Goal: Task Accomplishment & Management: Manage account settings

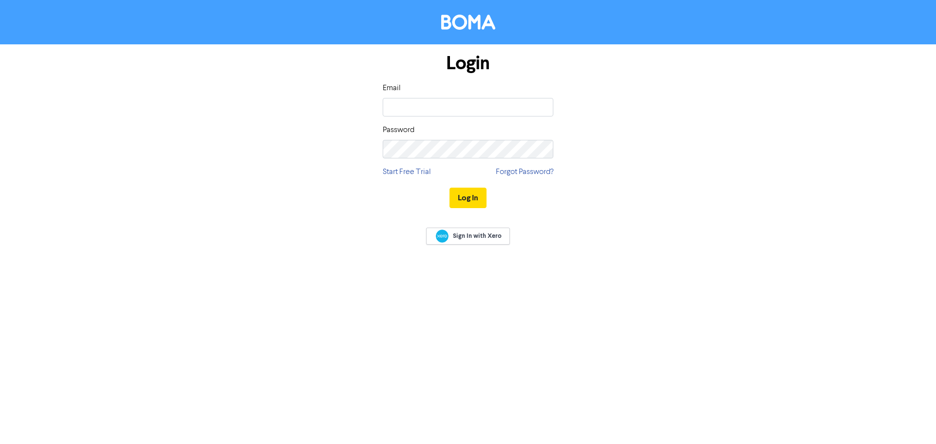
type input "[EMAIL_ADDRESS][DOMAIN_NAME]"
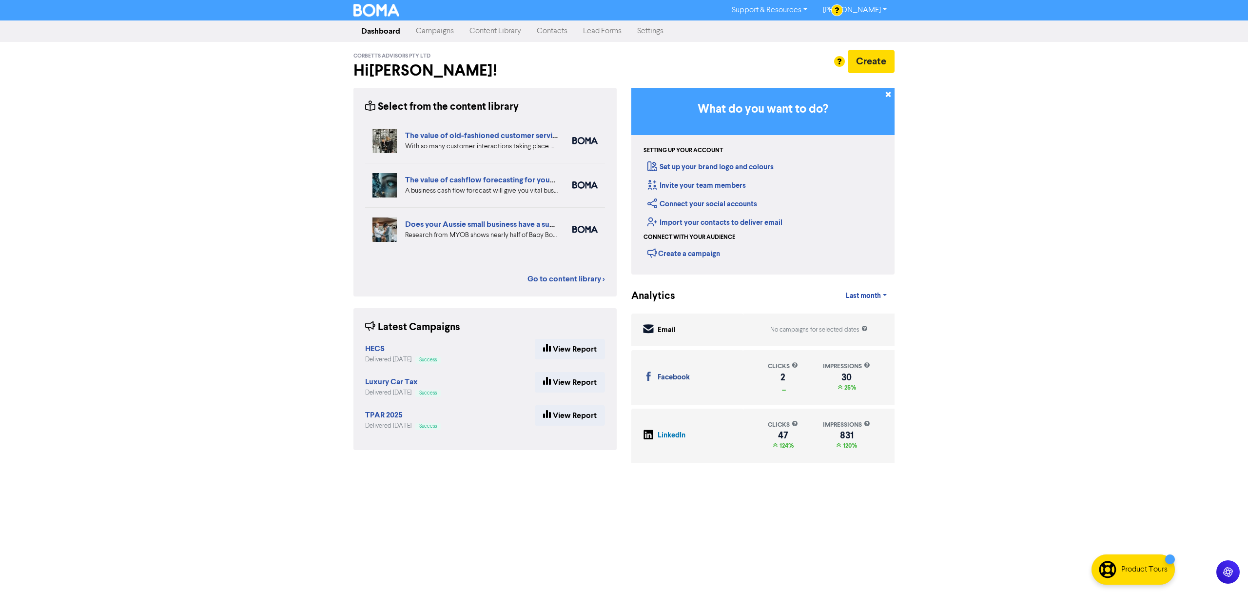
click at [501, 32] on link "Content Library" at bounding box center [495, 31] width 67 height 20
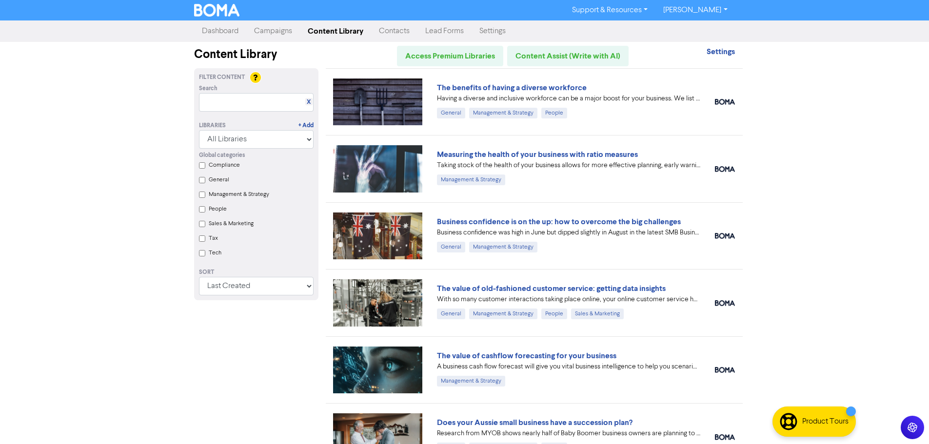
click at [282, 29] on link "Campaigns" at bounding box center [273, 31] width 54 height 20
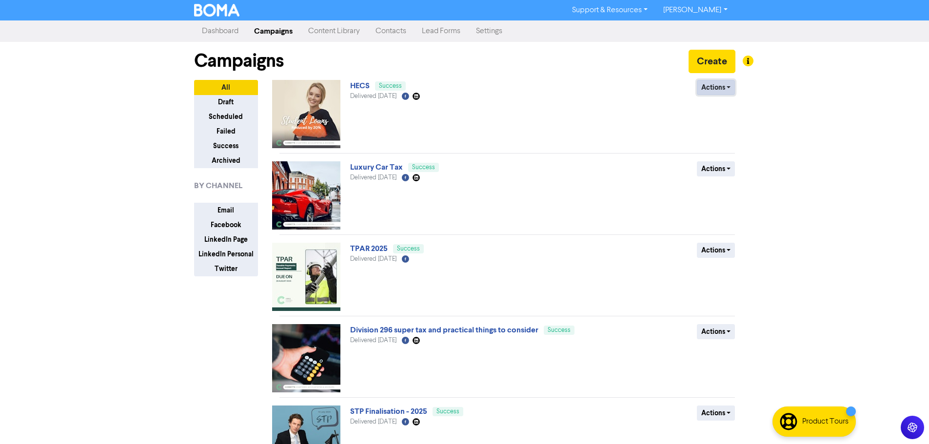
click at [732, 90] on button "Actions" at bounding box center [716, 87] width 39 height 15
click at [718, 64] on button "Create" at bounding box center [711, 61] width 47 height 23
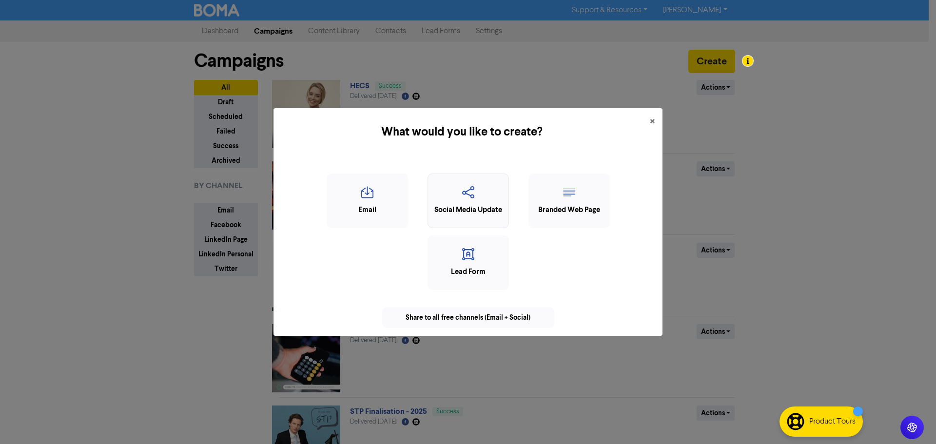
click at [481, 192] on icon "button" at bounding box center [468, 195] width 71 height 19
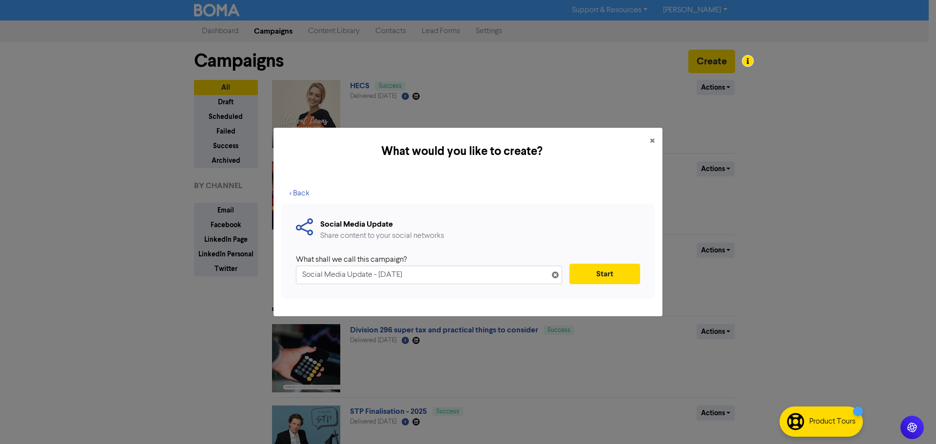
drag, startPoint x: 460, startPoint y: 275, endPoint x: 250, endPoint y: 274, distance: 209.7
click at [250, 274] on div "What would you like to create? × < Back Social Media Update Share content to yo…" at bounding box center [468, 222] width 936 height 444
type input "SGC - [DATE]"
click at [610, 275] on button "Start" at bounding box center [605, 274] width 71 height 20
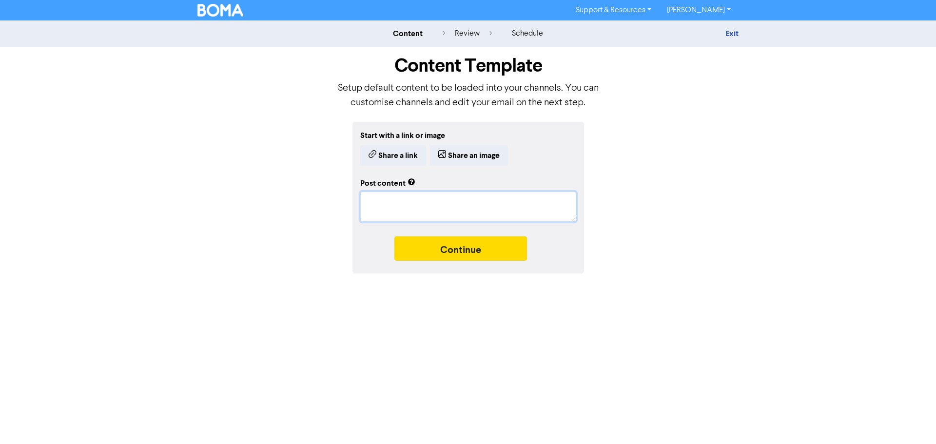
click at [457, 216] on textarea at bounding box center [468, 207] width 216 height 30
click at [486, 205] on textarea at bounding box center [468, 207] width 216 height 30
paste textarea "🔔 From [DATE], the superannuation guarantee rate has increased to 12% – the fin…"
type textarea "x"
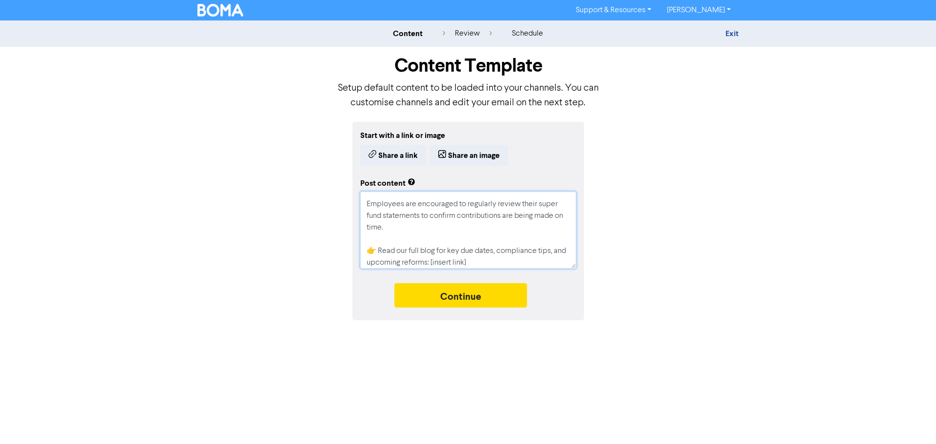
scroll to position [94, 0]
drag, startPoint x: 490, startPoint y: 264, endPoint x: 445, endPoint y: 263, distance: 44.4
click at [445, 263] on textarea "🔔 From [DATE], the superannuation guarantee rate has increased to 12% – the fin…" at bounding box center [468, 230] width 216 height 77
type textarea "🔔 From [DATE], the superannuation guarantee rate has increased to 12% – the fin…"
type textarea "x"
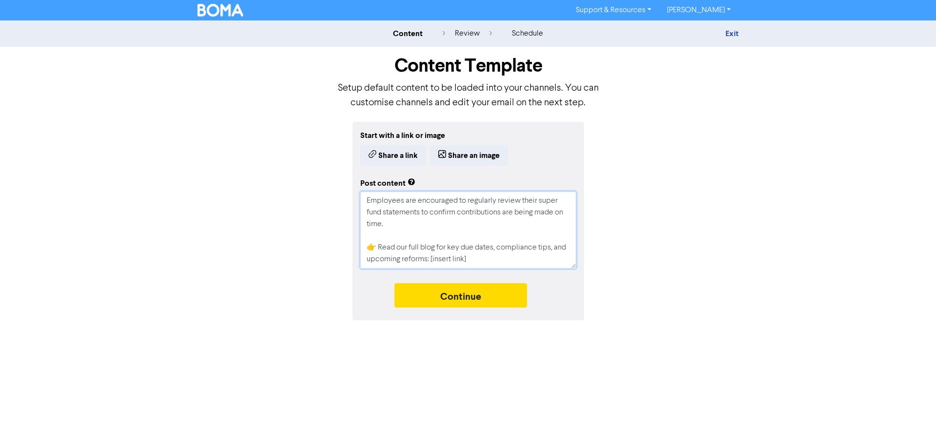
type textarea "🔔 From [DATE], the superannuation guarantee rate has increased to 12% – the fin…"
paste textarea "[URL][DOMAIN_NAME]"
type textarea "x"
click at [508, 248] on textarea "🔔 From [DATE], the superannuation guarantee rate has increased to 12% – the fin…" at bounding box center [468, 230] width 216 height 77
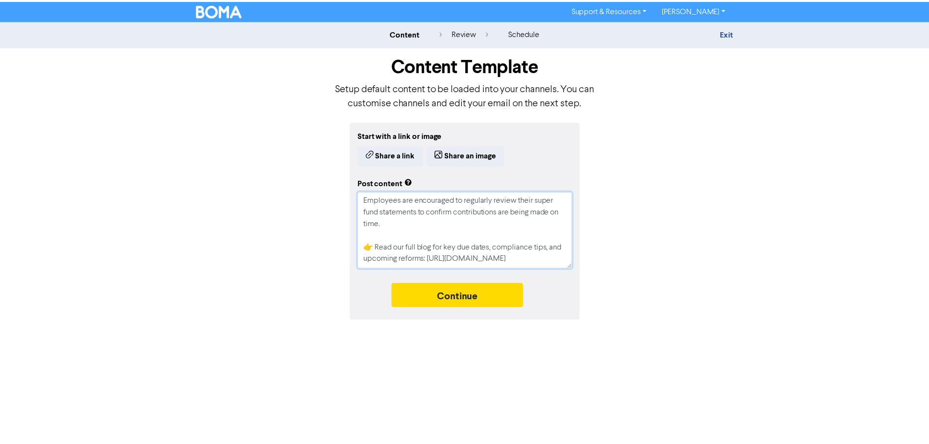
scroll to position [105, 0]
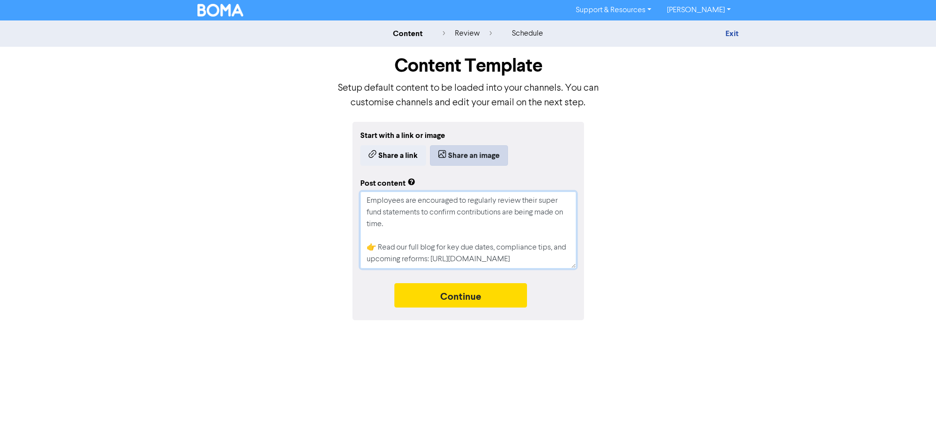
type textarea "🔔 From [DATE], the superannuation guarantee rate has increased to 12% – the fin…"
click at [471, 159] on button "Share an image" at bounding box center [469, 155] width 78 height 20
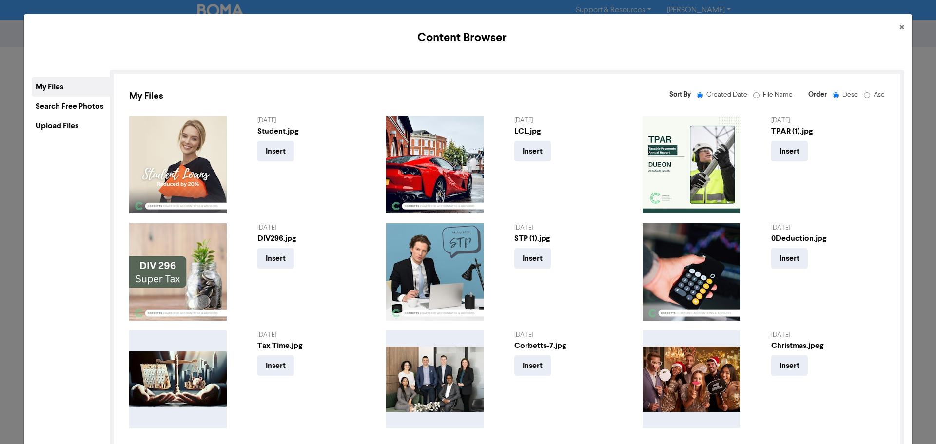
click at [77, 127] on div "Upload Files" at bounding box center [71, 126] width 78 height 20
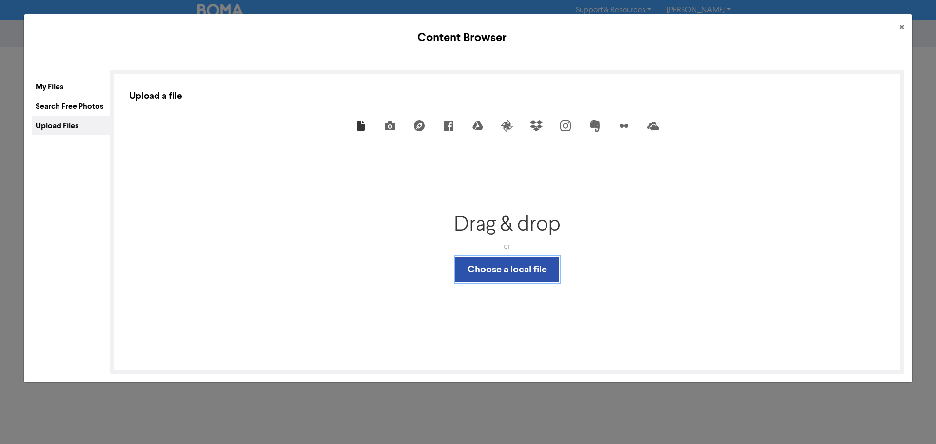
click at [491, 269] on button "Choose a local file" at bounding box center [507, 269] width 104 height 25
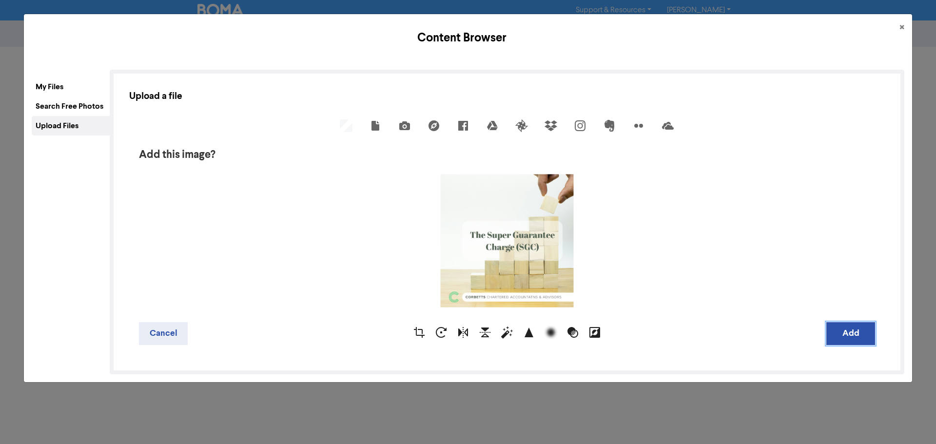
click at [834, 331] on button "Add" at bounding box center [850, 333] width 49 height 23
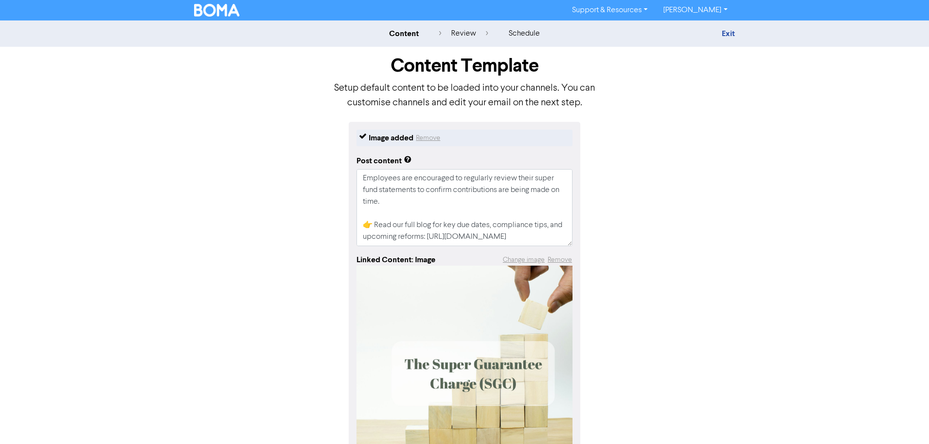
scroll to position [90, 0]
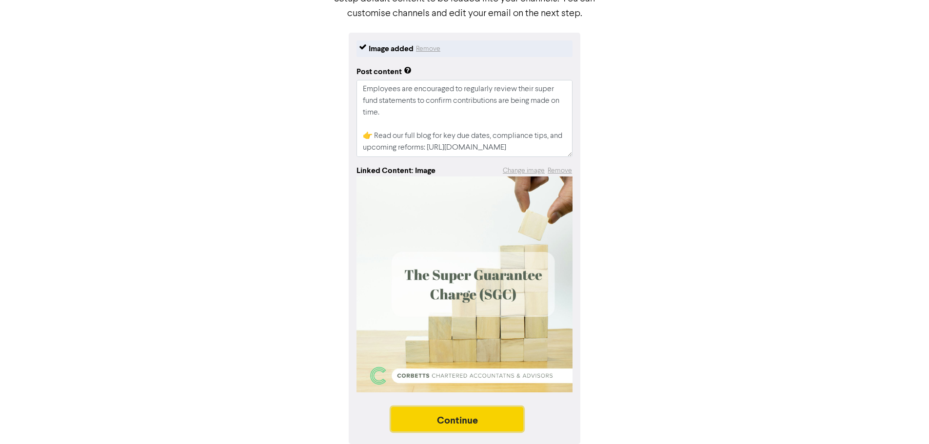
click at [458, 417] on button "Continue" at bounding box center [457, 419] width 133 height 24
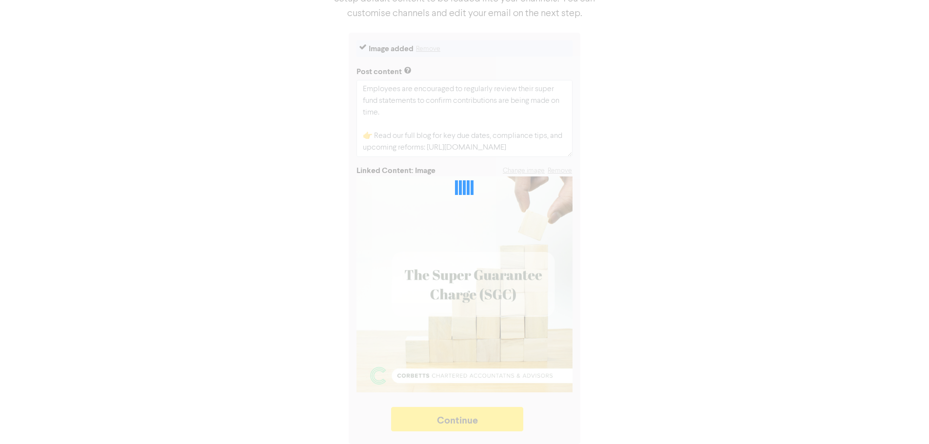
type textarea "x"
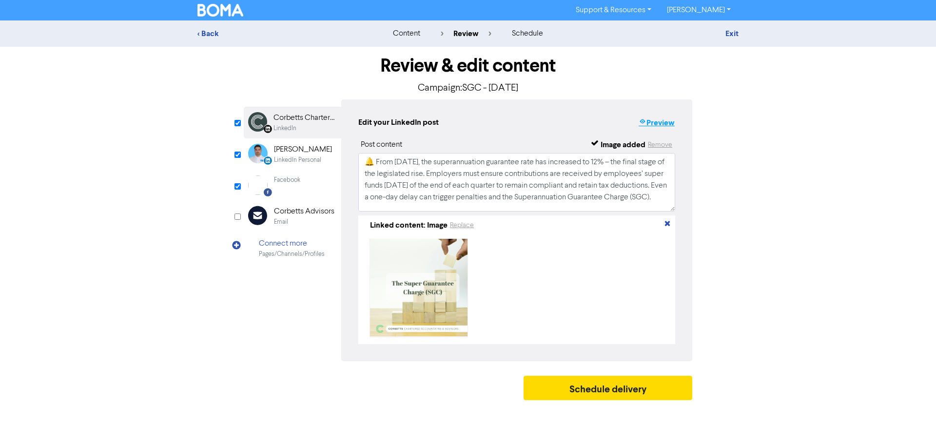
click at [665, 125] on button "Preview" at bounding box center [656, 123] width 37 height 13
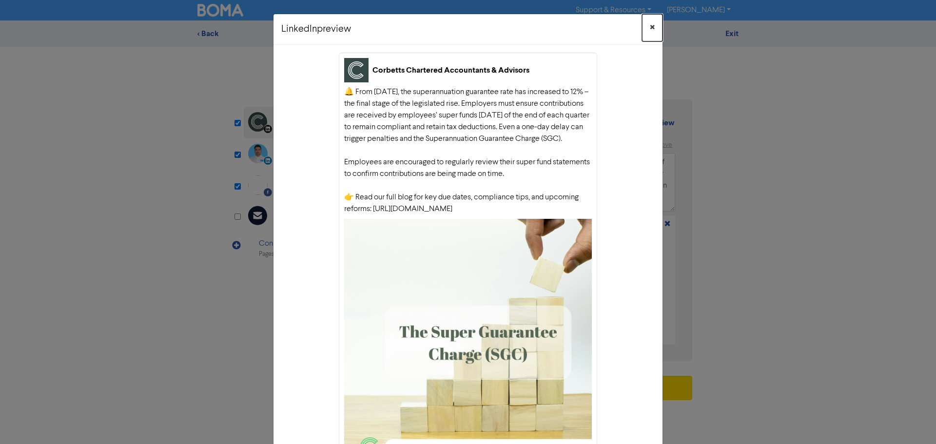
drag, startPoint x: 647, startPoint y: 28, endPoint x: 653, endPoint y: 38, distance: 11.6
click at [650, 28] on span "×" at bounding box center [652, 27] width 5 height 15
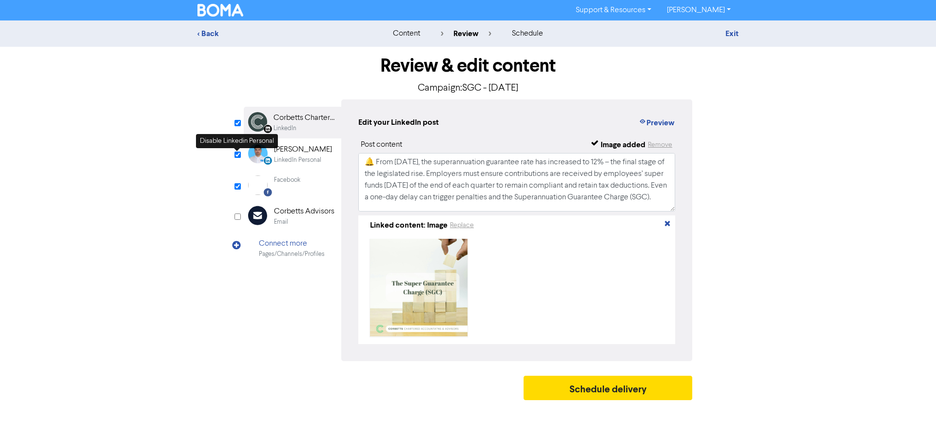
click at [238, 153] on input "checkbox" at bounding box center [238, 155] width 6 height 6
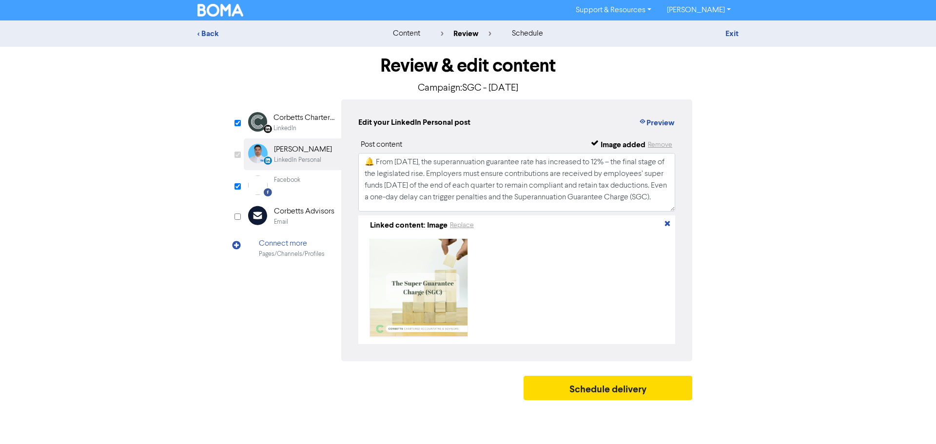
checkbox input "false"
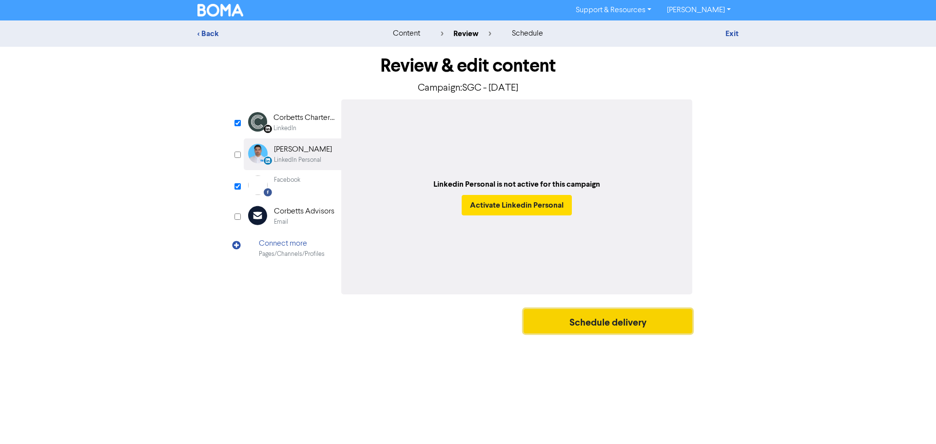
click at [637, 320] on button "Schedule delivery" at bounding box center [608, 321] width 169 height 24
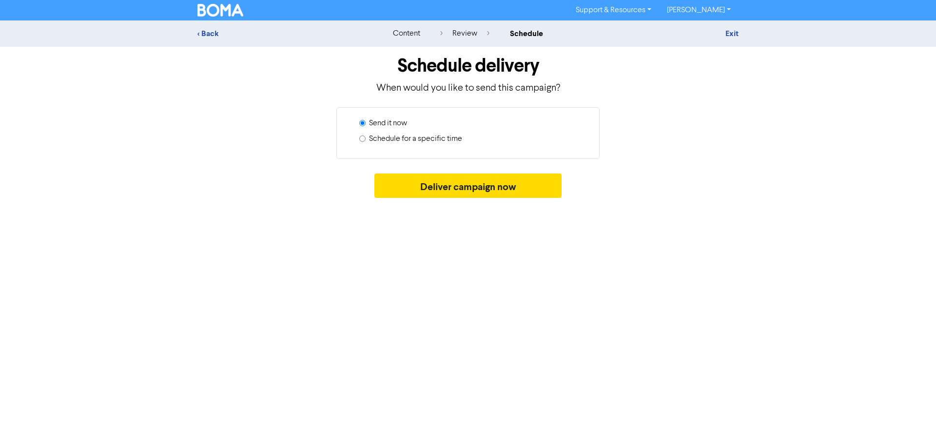
click at [407, 140] on label "Schedule for a specific time" at bounding box center [415, 139] width 93 height 12
click at [366, 140] on input "Schedule for a specific time" at bounding box center [362, 139] width 6 height 6
radio input "true"
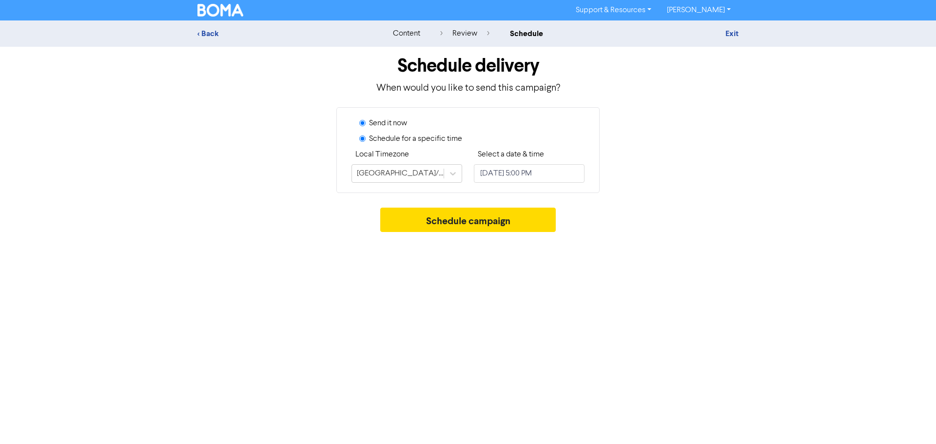
radio input "false"
select select "8"
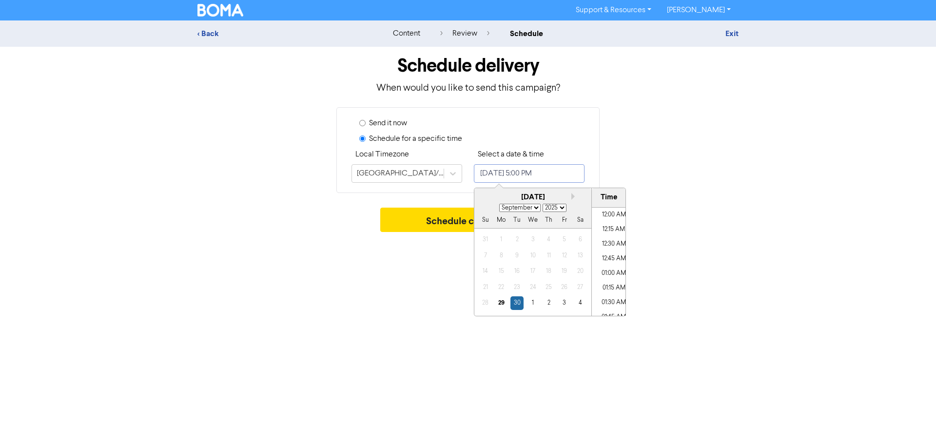
click at [516, 178] on input "[DATE] 5:00 PM" at bounding box center [529, 173] width 111 height 19
click at [535, 303] on div "1" at bounding box center [532, 302] width 13 height 13
type input "[DATE] 5:00 PM"
select select "9"
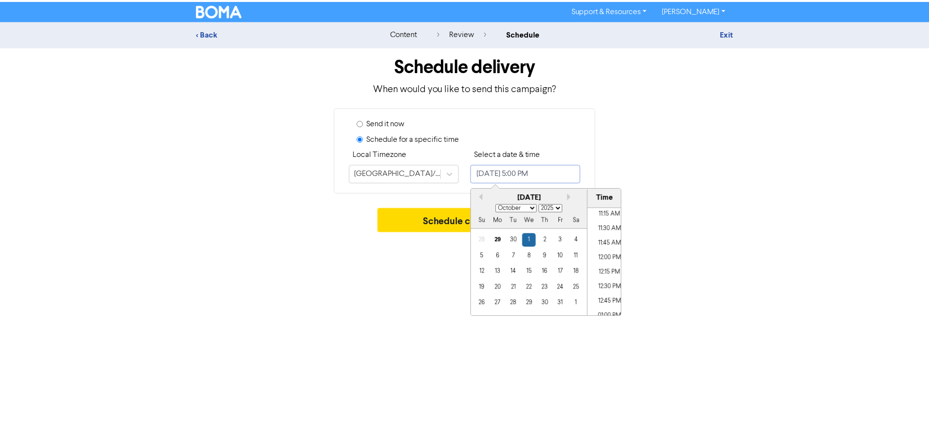
scroll to position [607, 0]
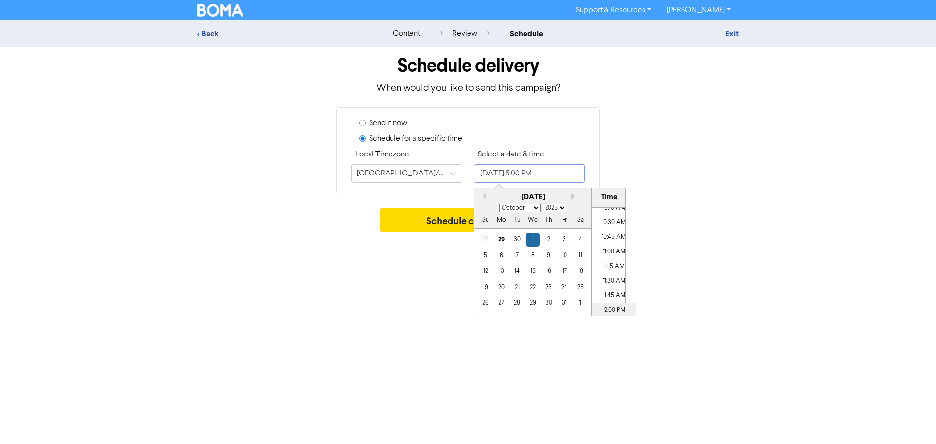
click at [614, 306] on li "12:00 PM" at bounding box center [614, 310] width 44 height 15
type input "[DATE] 12:00 PM"
click at [415, 221] on button "Schedule campaign" at bounding box center [468, 220] width 176 height 24
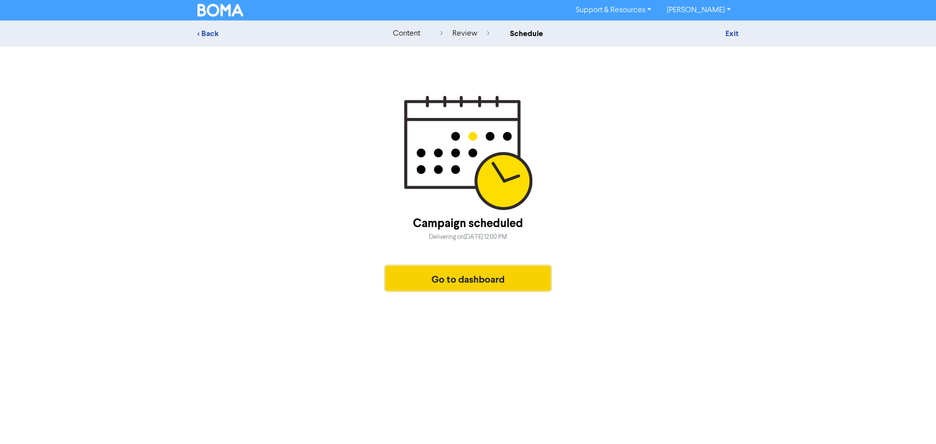
click at [446, 275] on button "Go to dashboard" at bounding box center [468, 278] width 165 height 24
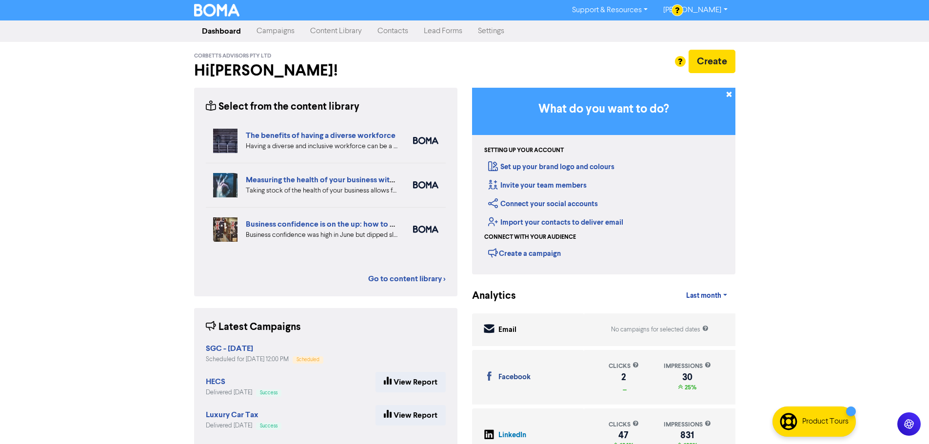
click at [259, 30] on link "Campaigns" at bounding box center [276, 31] width 54 height 20
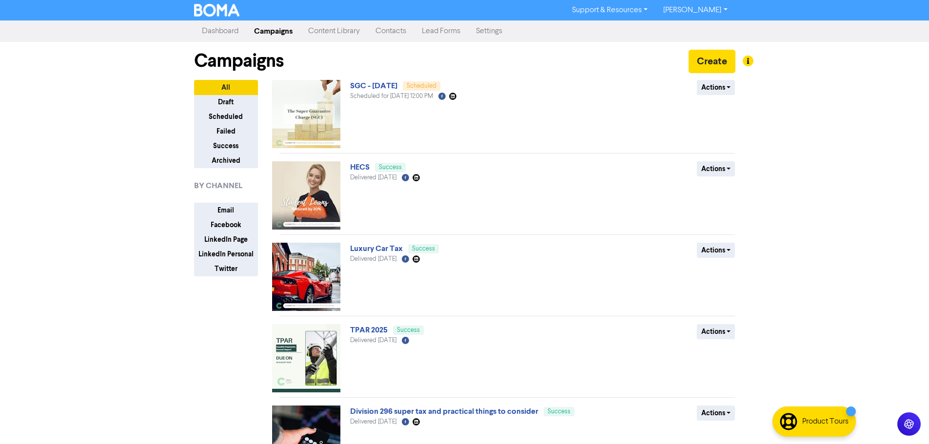
click at [816, 140] on div "Support & Resources Video Tutorials FAQ & Guides Marketing Education [PERSON_NA…" at bounding box center [464, 222] width 929 height 444
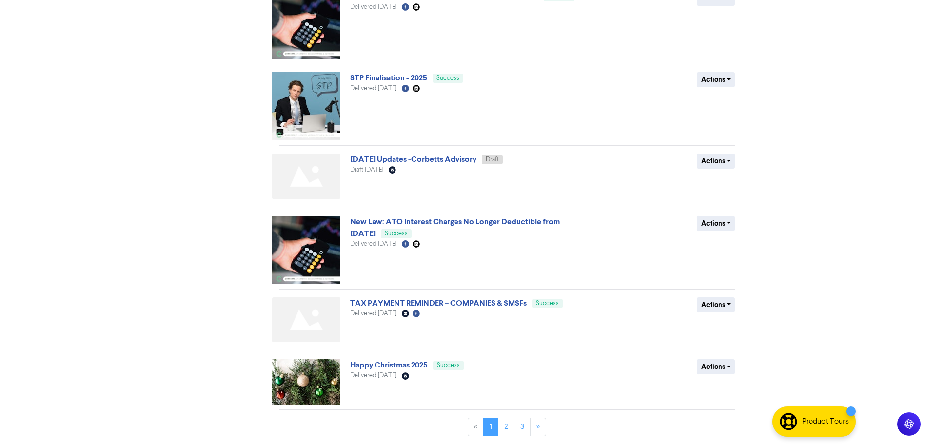
scroll to position [366, 0]
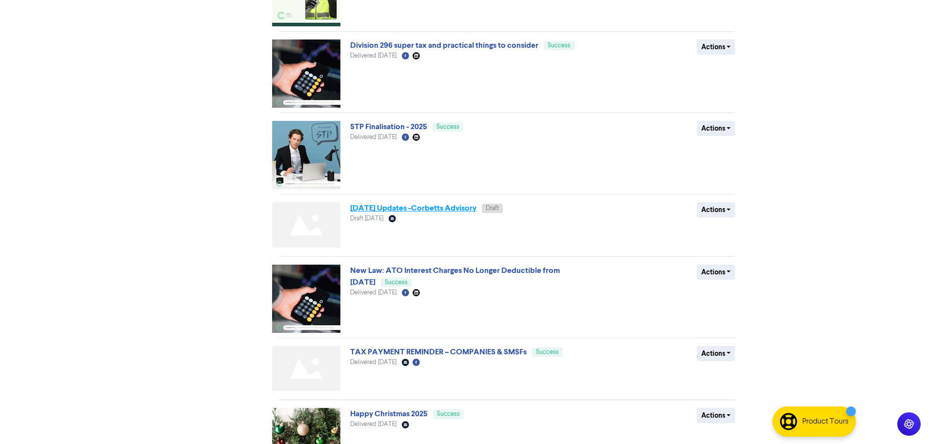
click at [462, 207] on link "[DATE] Updates -Corbetts Advisory" at bounding box center [413, 208] width 126 height 10
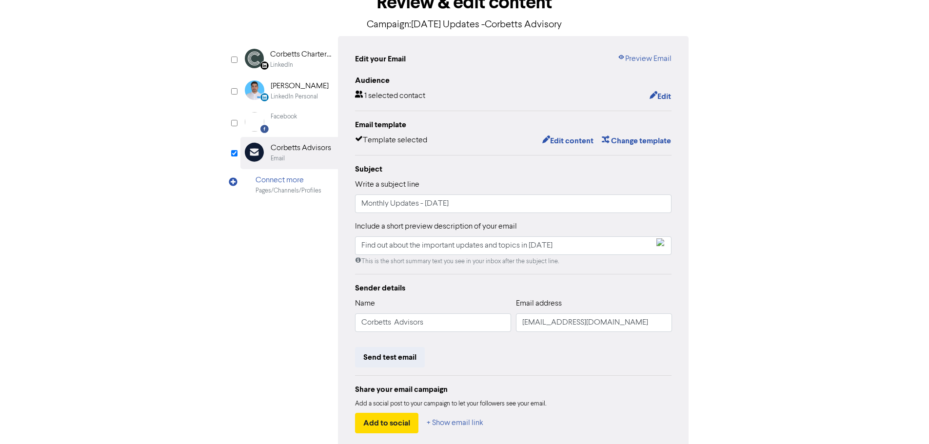
scroll to position [49, 0]
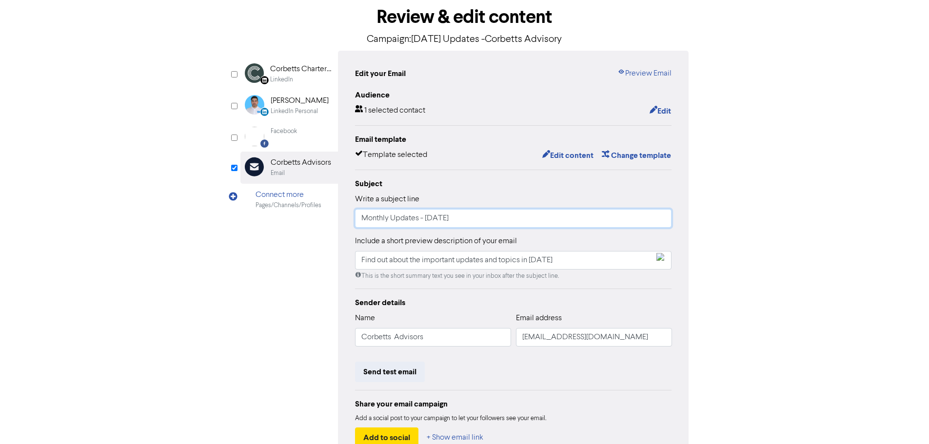
click at [431, 218] on input "Monthly Updates - [DATE]" at bounding box center [513, 218] width 317 height 19
type input "Monthly Updates - [DATE]"
click at [705, 240] on div "Review & edit content Campaign: [DATE] Updates -Corbetts Advisory LinkedIn Page…" at bounding box center [465, 253] width 556 height 511
click at [538, 264] on input "Find out about the important updates and topics in [DATE]" at bounding box center [513, 260] width 317 height 19
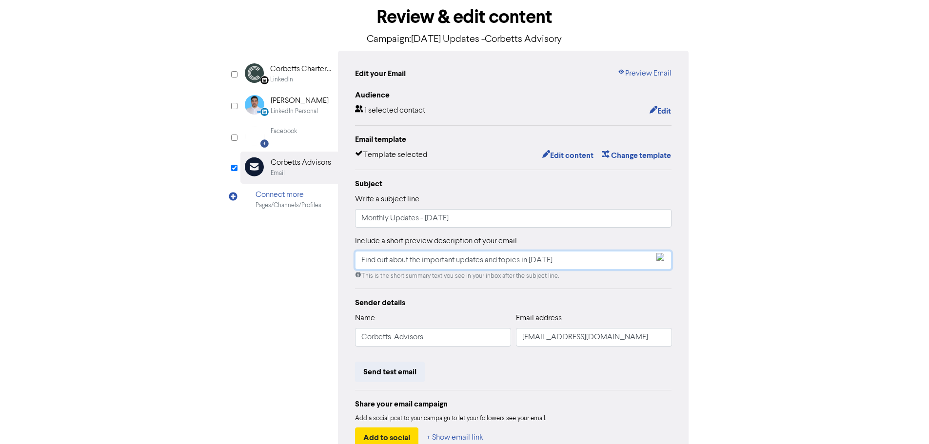
click at [538, 264] on input "Find out about the important updates and topics in [DATE]" at bounding box center [513, 260] width 317 height 19
type input "Find out about the important updates and topics in [DATE]"
click at [773, 220] on div "content review schedule Exit Review & edit content Campaign: [DATE] Updates -Co…" at bounding box center [464, 240] width 929 height 537
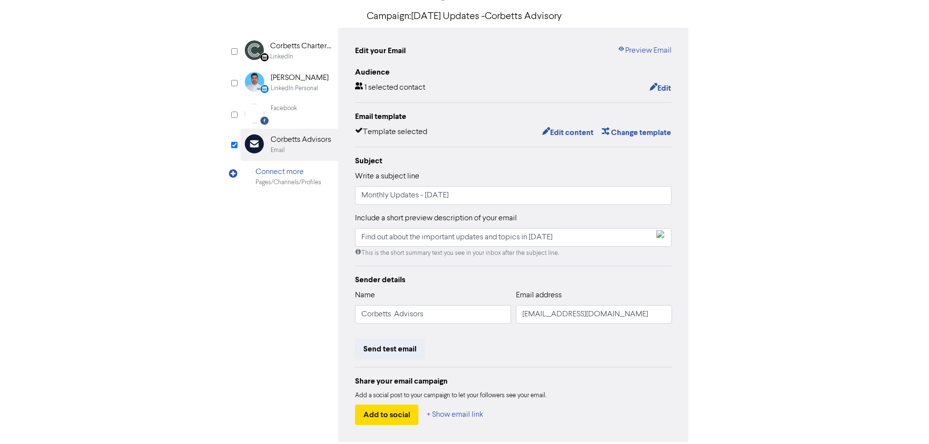
scroll to position [66, 0]
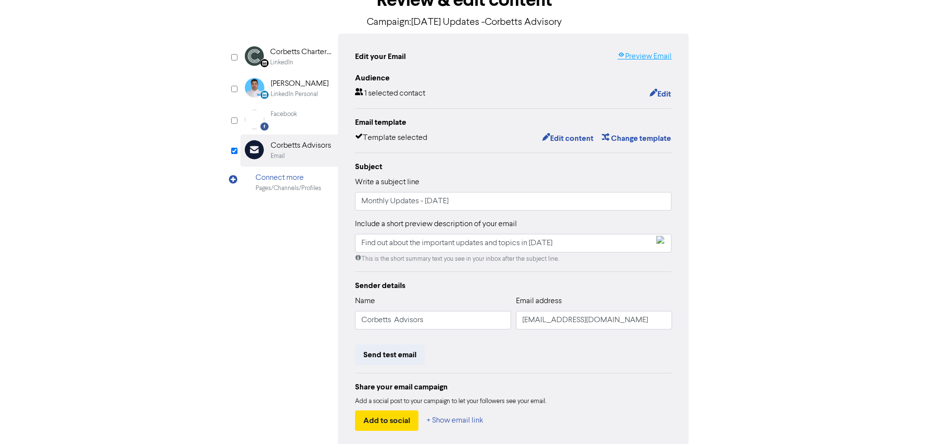
click at [665, 56] on link "Preview Email" at bounding box center [644, 57] width 54 height 12
click at [740, 232] on div "Review & edit content Campaign: [DATE] Updates -Corbetts Advisory LinkedIn Page…" at bounding box center [465, 236] width 556 height 511
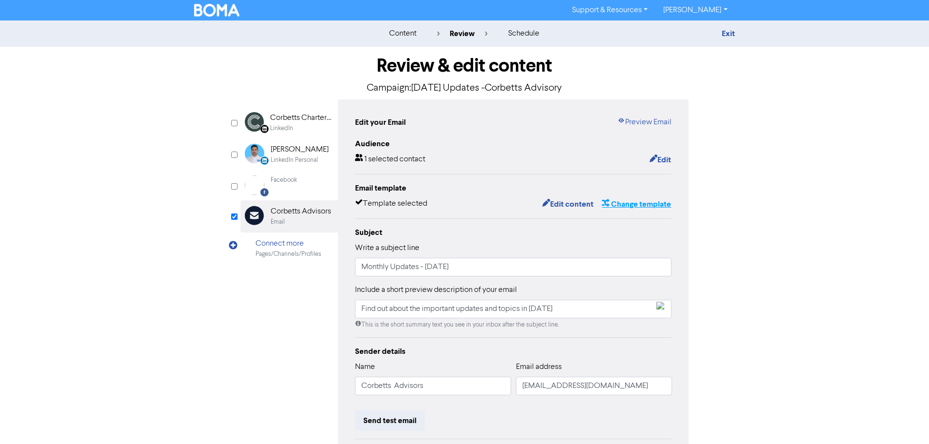
click at [638, 205] on button "Change template" at bounding box center [636, 204] width 70 height 13
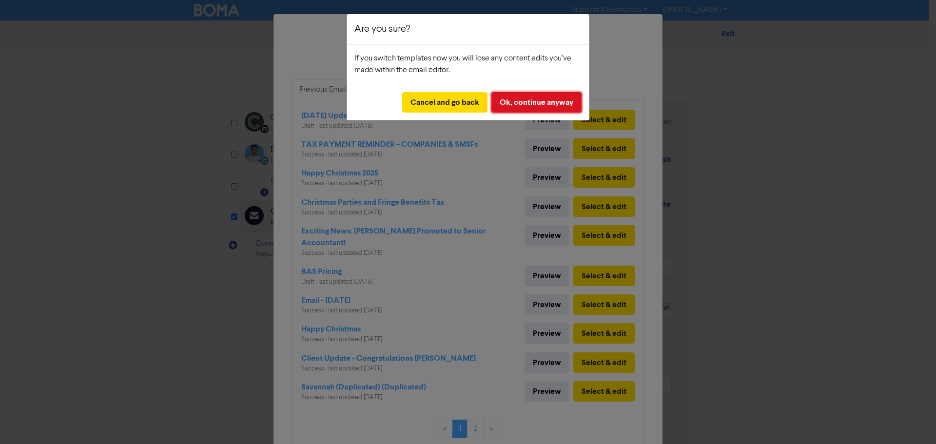
click at [541, 99] on button "Ok, continue anyway" at bounding box center [536, 102] width 90 height 20
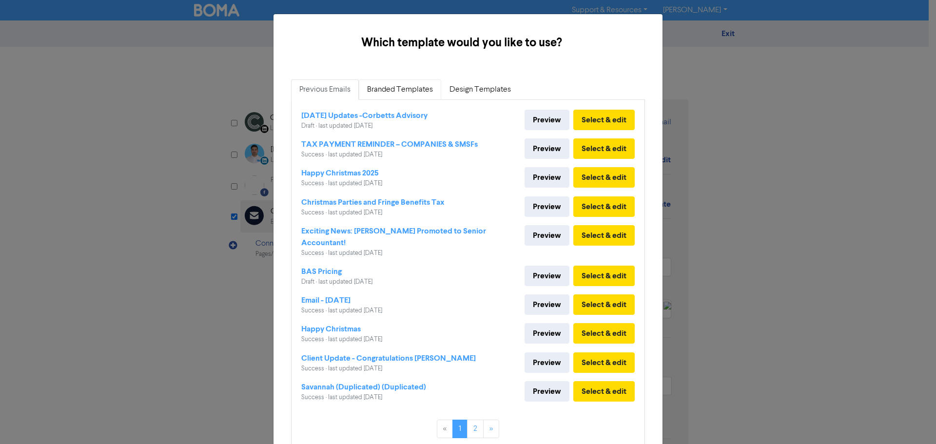
click at [400, 94] on link "Branded Templates" at bounding box center [400, 89] width 82 height 20
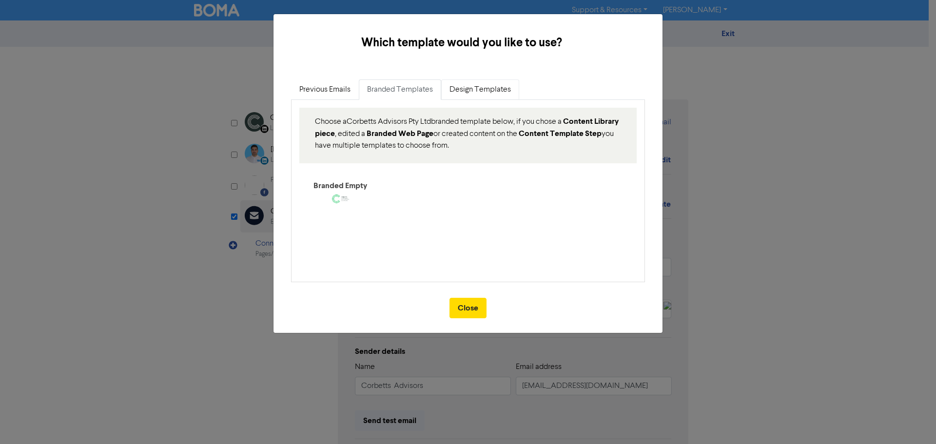
click at [475, 94] on link "Design Templates" at bounding box center [480, 89] width 78 height 20
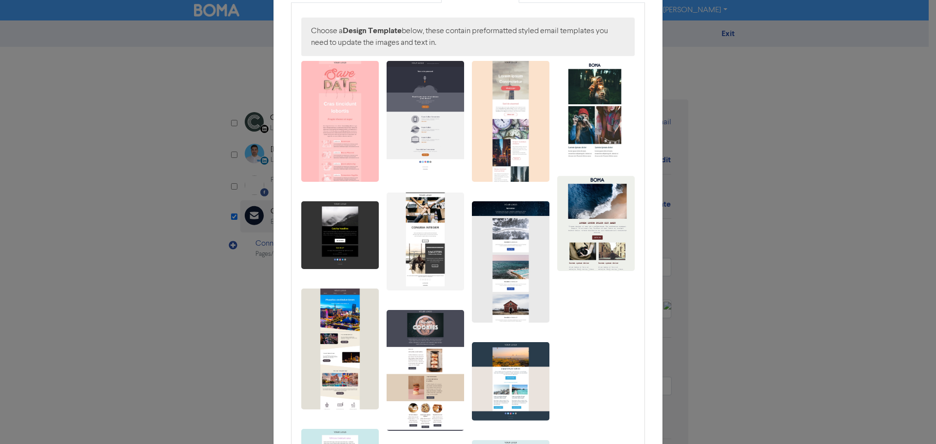
scroll to position [99, 0]
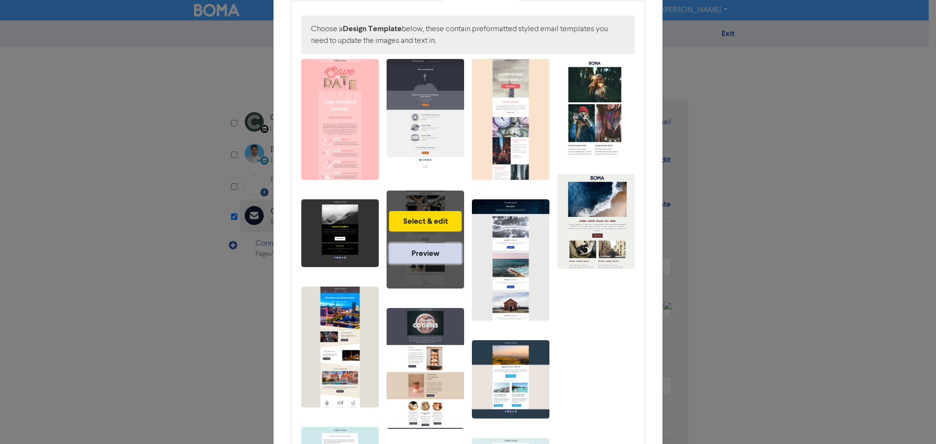
click at [437, 250] on link "Preview" at bounding box center [425, 253] width 73 height 20
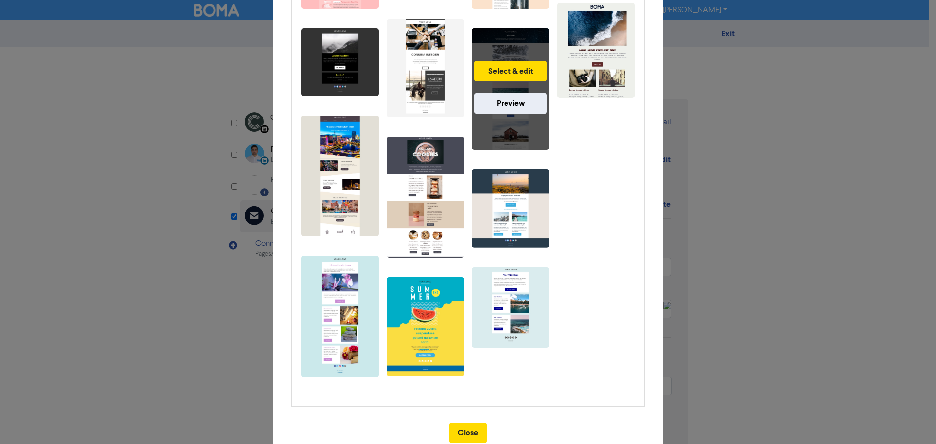
scroll to position [293, 0]
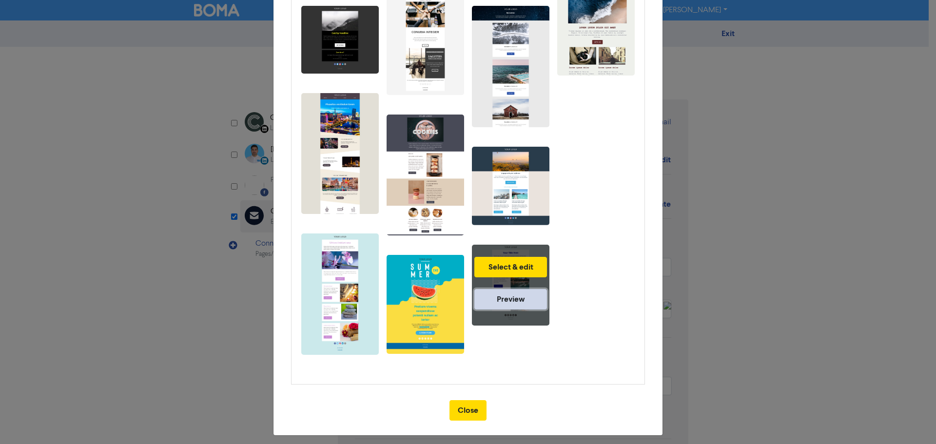
click at [521, 301] on link "Preview" at bounding box center [510, 299] width 73 height 20
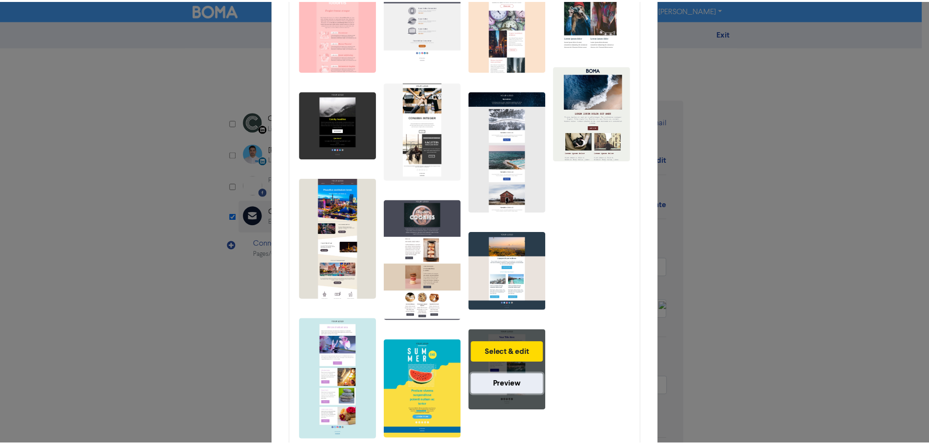
scroll to position [294, 0]
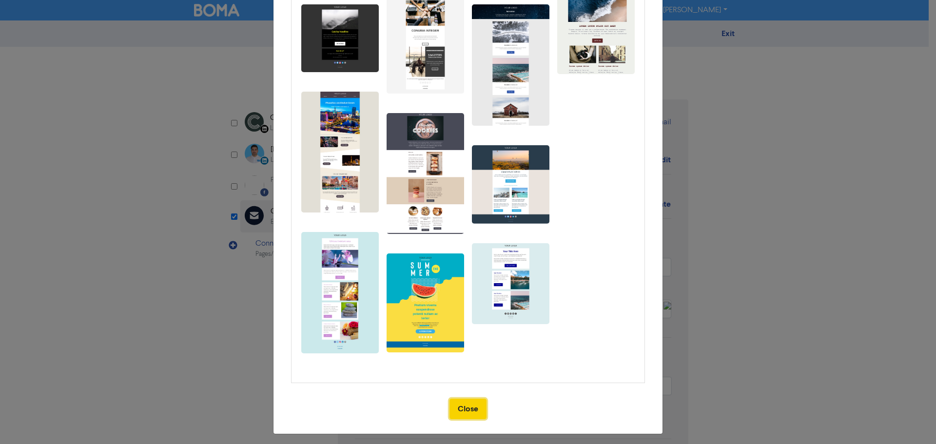
click at [466, 399] on button "Close" at bounding box center [468, 409] width 37 height 20
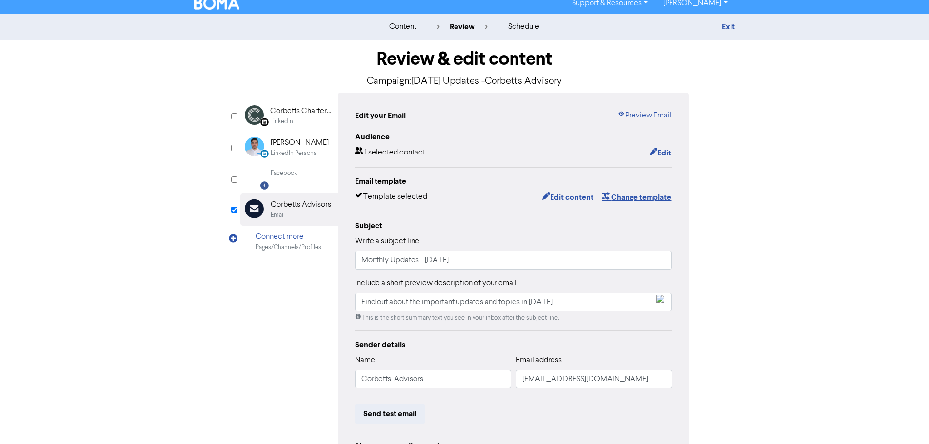
scroll to position [0, 0]
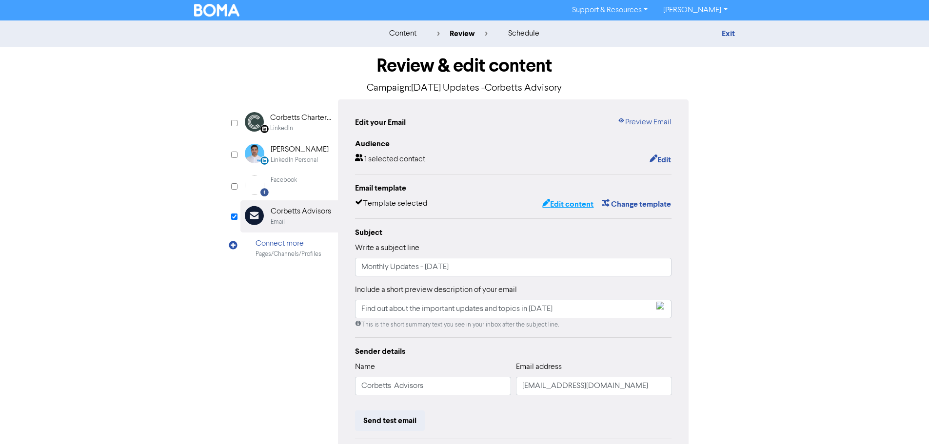
click at [573, 202] on button "Edit content" at bounding box center [568, 204] width 52 height 13
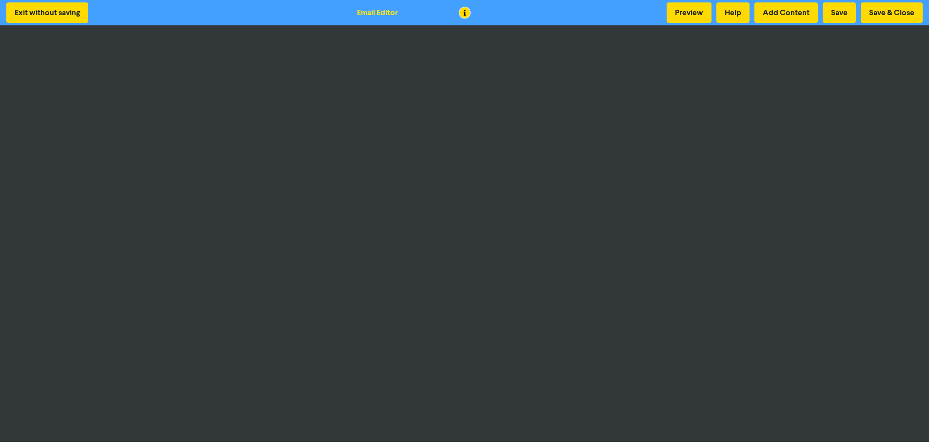
scroll to position [1, 0]
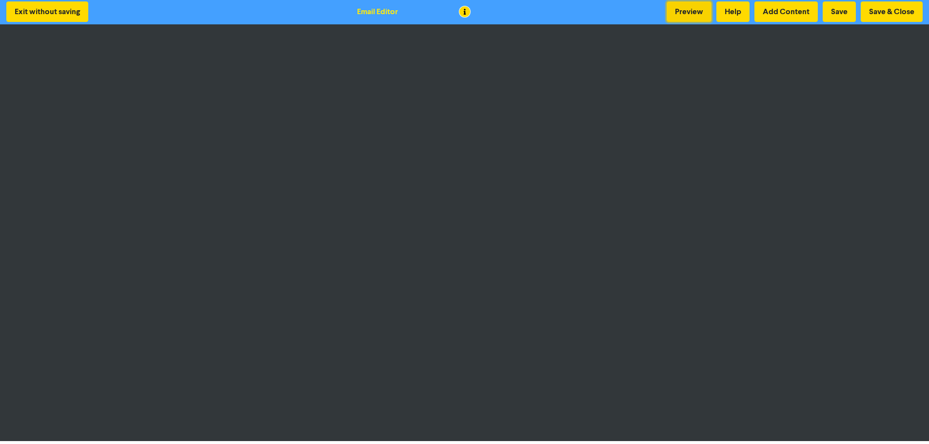
click at [698, 16] on button "Preview" at bounding box center [689, 11] width 45 height 20
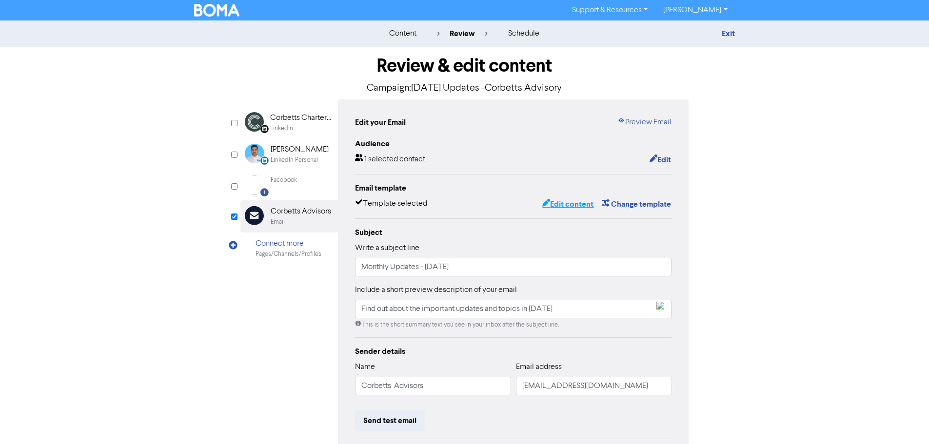
click at [563, 204] on button "Edit content" at bounding box center [568, 204] width 52 height 13
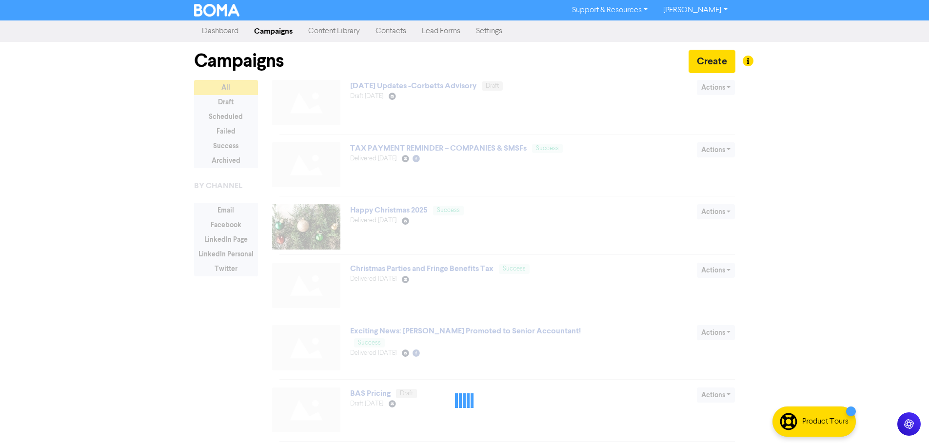
scroll to position [277, 0]
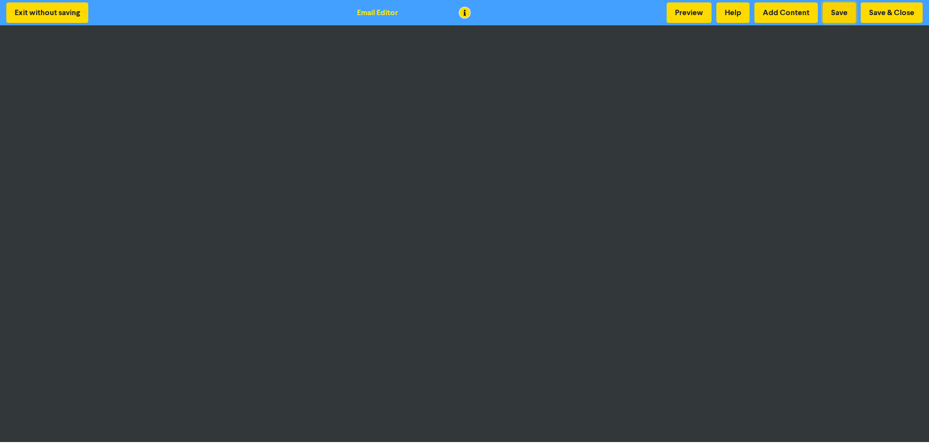
click at [848, 14] on button "Save" at bounding box center [839, 12] width 33 height 20
click at [690, 10] on button "Preview" at bounding box center [689, 12] width 45 height 20
click at [887, 15] on button "Save & Close" at bounding box center [892, 12] width 62 height 20
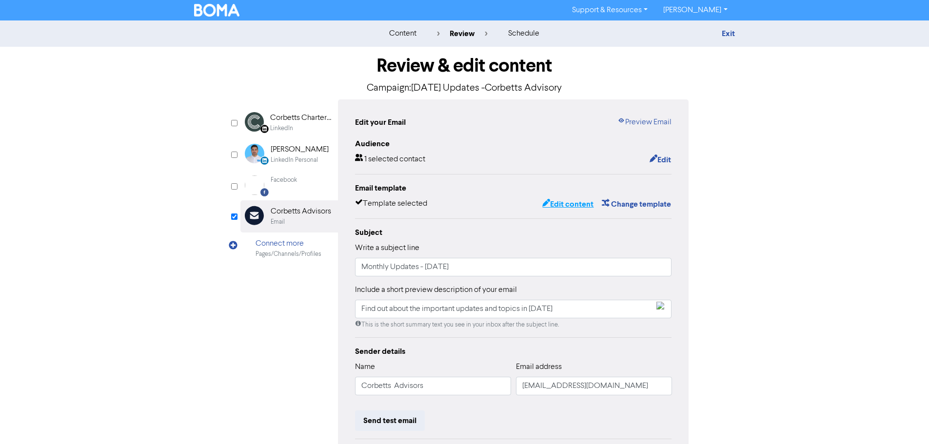
click at [568, 201] on button "Edit content" at bounding box center [568, 204] width 52 height 13
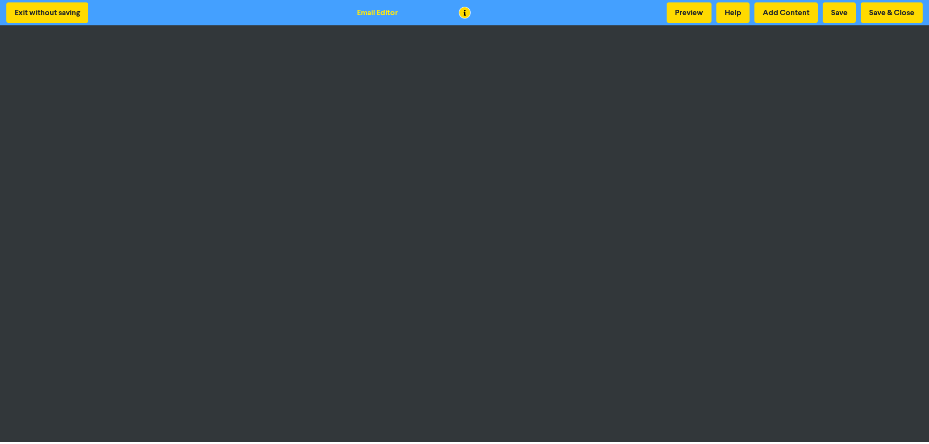
scroll to position [1, 0]
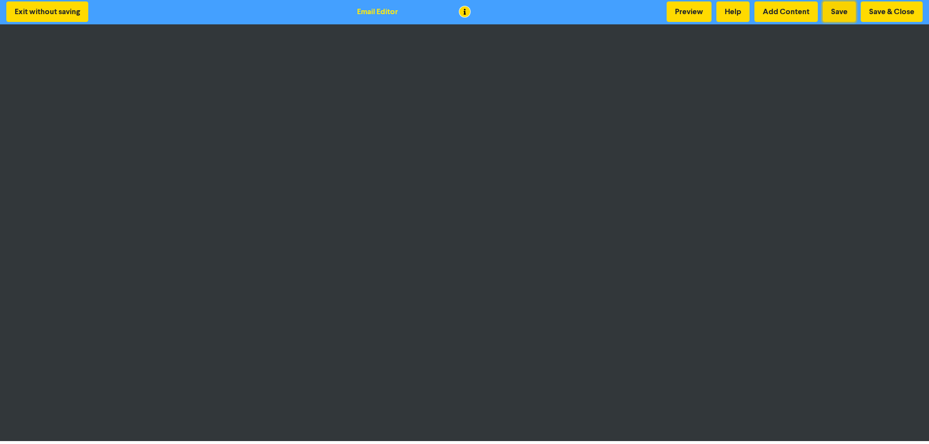
click at [835, 13] on button "Save" at bounding box center [839, 11] width 33 height 20
click at [812, 10] on button "Add Content" at bounding box center [785, 11] width 63 height 20
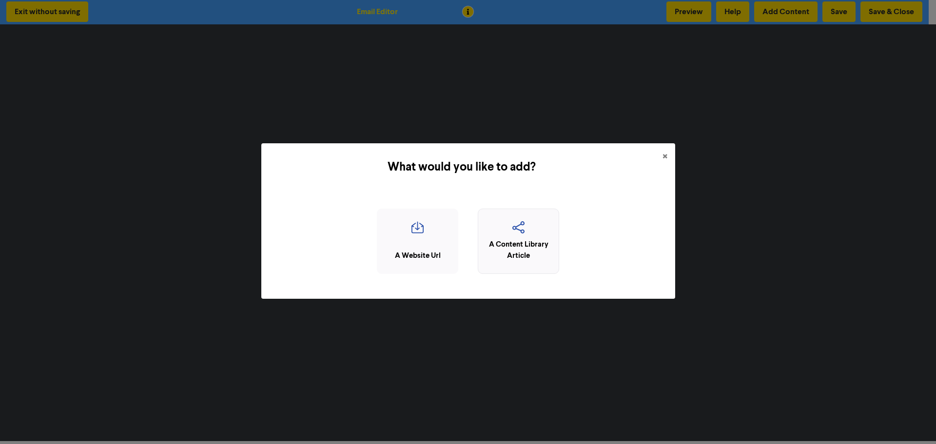
click at [534, 233] on icon "button" at bounding box center [518, 230] width 71 height 19
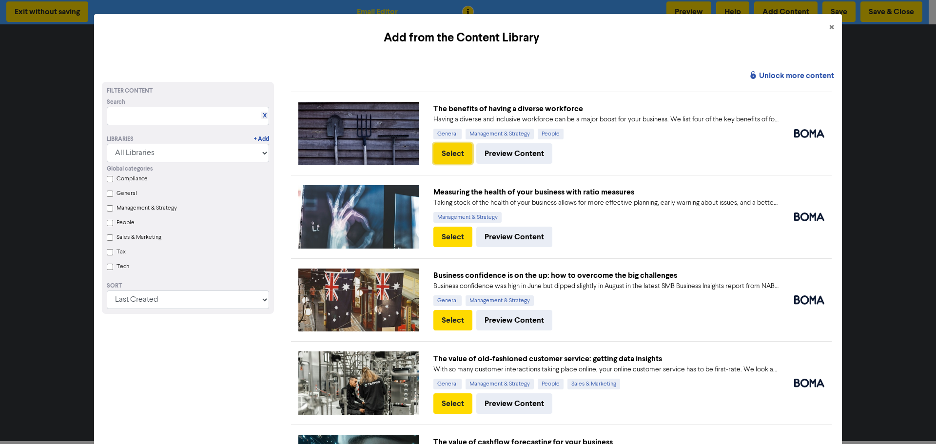
click at [449, 157] on button "Select" at bounding box center [452, 153] width 39 height 20
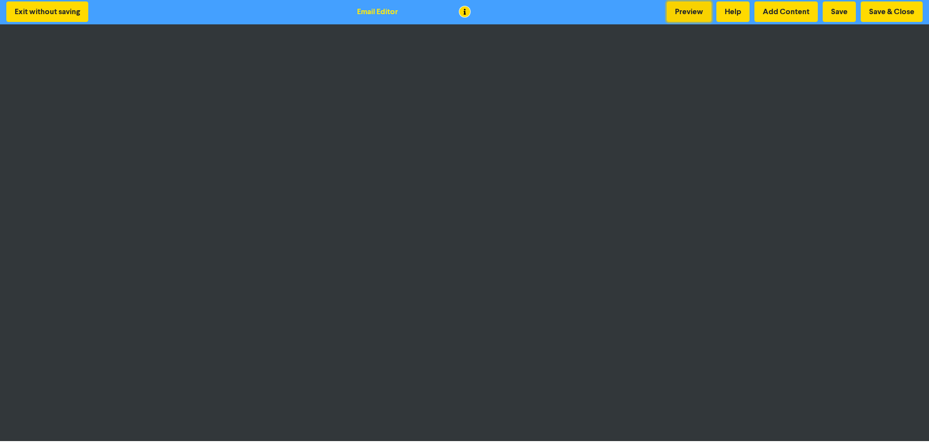
click at [684, 14] on button "Preview" at bounding box center [689, 11] width 45 height 20
click at [835, 10] on button "Save" at bounding box center [839, 11] width 33 height 20
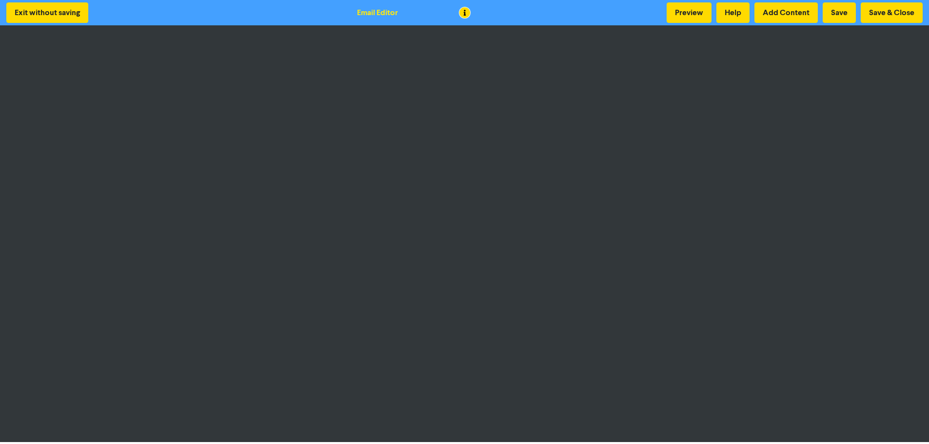
click at [676, 24] on div "Exit without saving Email Editor Preview Help Add Content Save Save & Close" at bounding box center [464, 12] width 929 height 25
click at [681, 17] on button "Preview" at bounding box center [689, 12] width 45 height 20
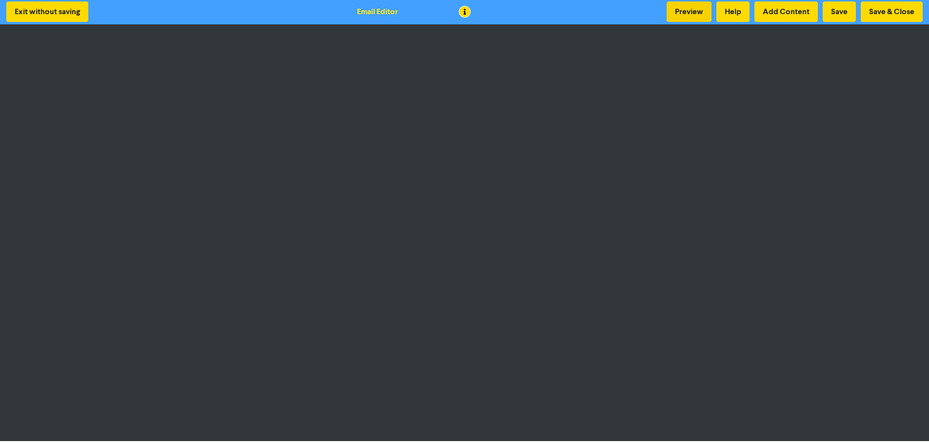
click at [701, 17] on button "Preview" at bounding box center [689, 11] width 45 height 20
click at [691, 9] on button "Preview" at bounding box center [689, 11] width 45 height 20
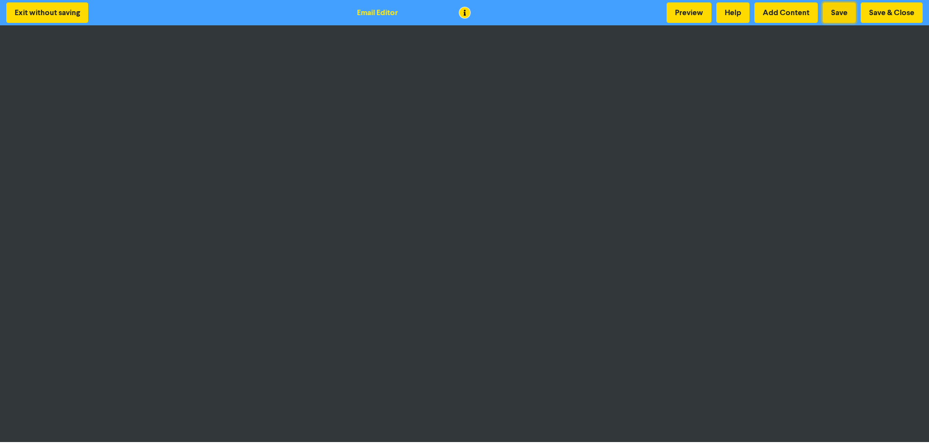
click at [834, 11] on button "Save" at bounding box center [839, 12] width 33 height 20
click at [701, 16] on button "Preview" at bounding box center [689, 12] width 45 height 20
click at [688, 17] on button "Preview" at bounding box center [689, 12] width 45 height 20
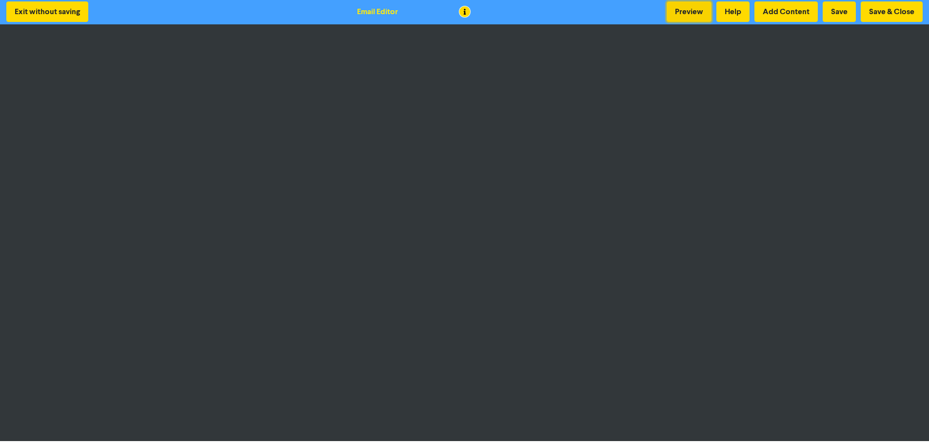
click at [709, 8] on button "Preview" at bounding box center [689, 11] width 45 height 20
click at [843, 11] on button "Save" at bounding box center [839, 11] width 33 height 20
click at [837, 11] on button "Save" at bounding box center [839, 11] width 33 height 20
click at [840, 5] on button "Save" at bounding box center [839, 11] width 33 height 20
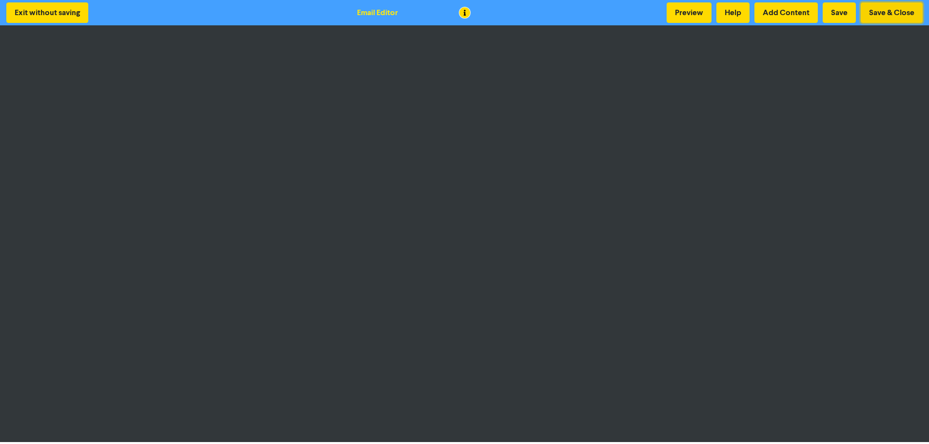
click at [905, 11] on button "Save & Close" at bounding box center [892, 12] width 62 height 20
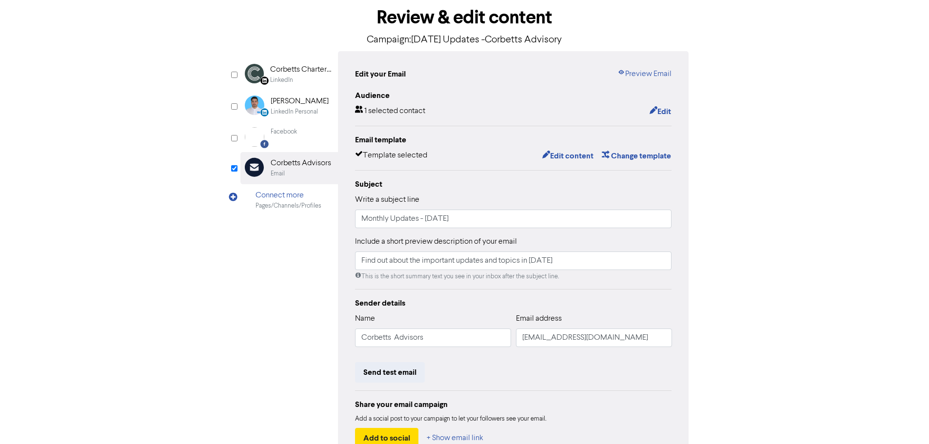
scroll to position [115, 0]
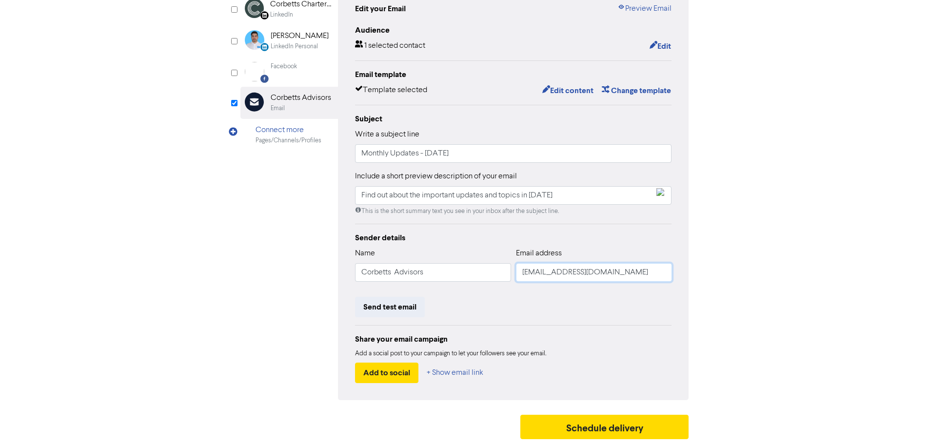
drag, startPoint x: 630, startPoint y: 276, endPoint x: 503, endPoint y: 279, distance: 127.8
click at [503, 278] on div "Name [PERSON_NAME] Advisors Email address [EMAIL_ADDRESS][DOMAIN_NAME]" at bounding box center [513, 269] width 317 height 42
click at [788, 254] on div "content review schedule Exit Review & edit content Campaign: [DATE] Updates -Co…" at bounding box center [464, 175] width 929 height 537
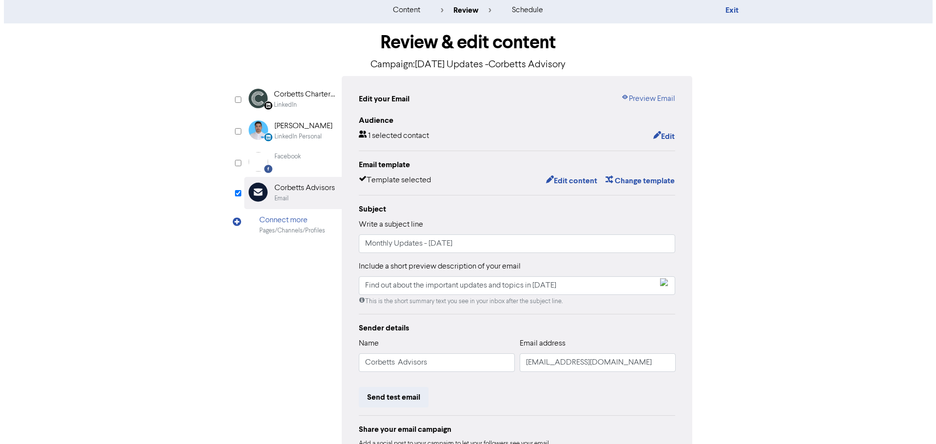
scroll to position [17, 0]
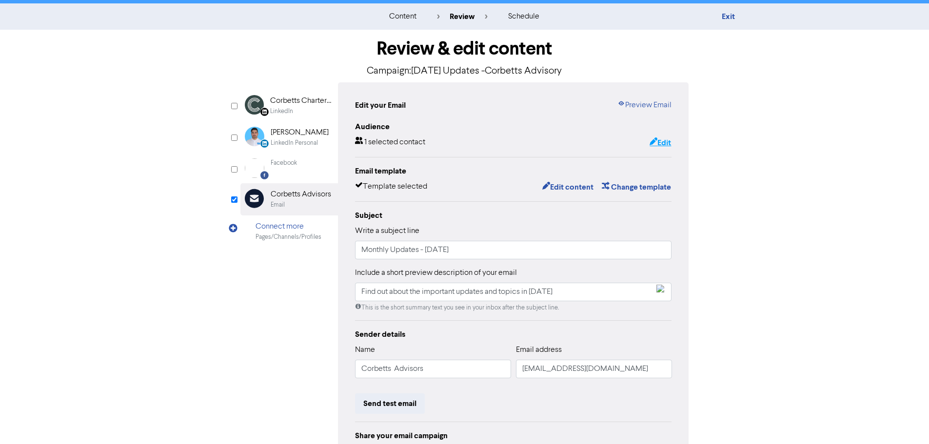
click at [658, 142] on button "Edit" at bounding box center [660, 143] width 22 height 13
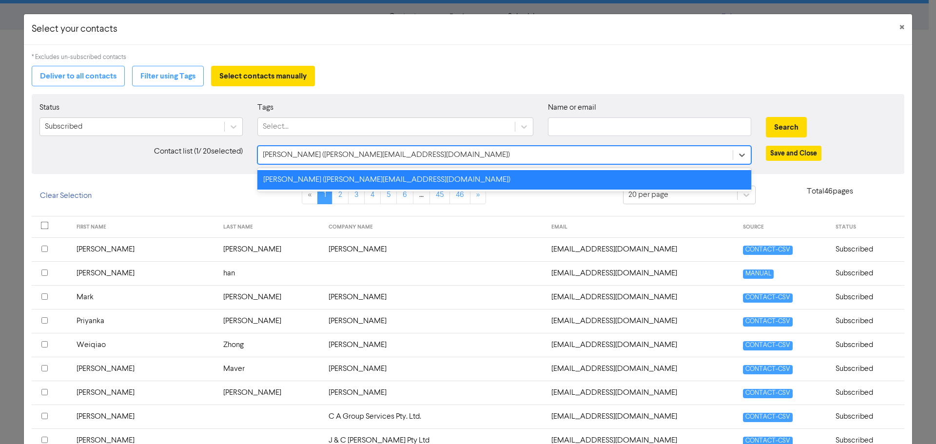
click at [405, 155] on div "[PERSON_NAME] ([PERSON_NAME][EMAIL_ADDRESS][DOMAIN_NAME])" at bounding box center [495, 155] width 475 height 18
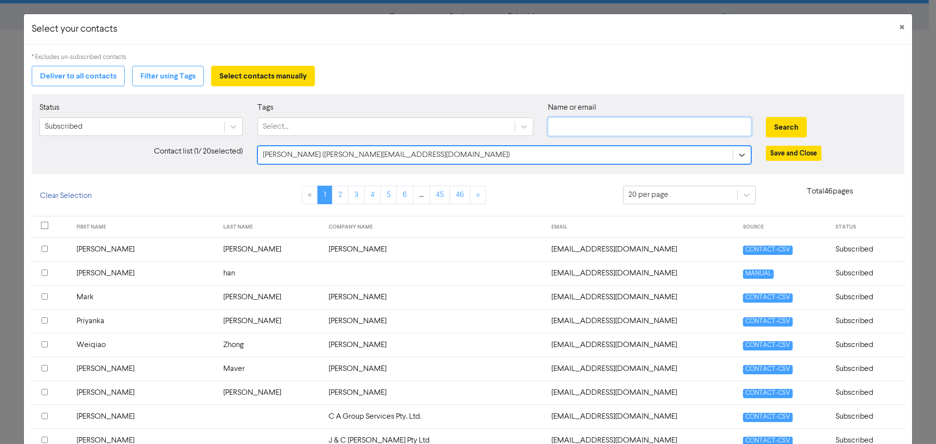
click at [576, 129] on input "text" at bounding box center [649, 127] width 203 height 19
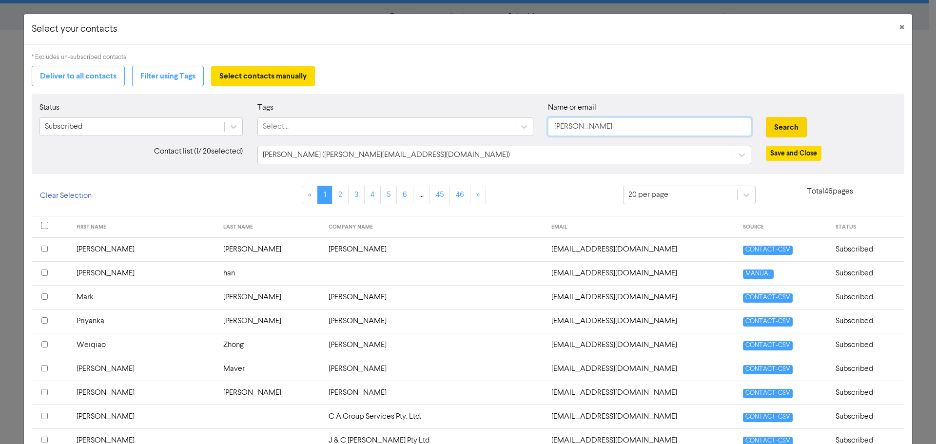
type input "[PERSON_NAME]"
click at [770, 130] on button "Search" at bounding box center [786, 127] width 41 height 20
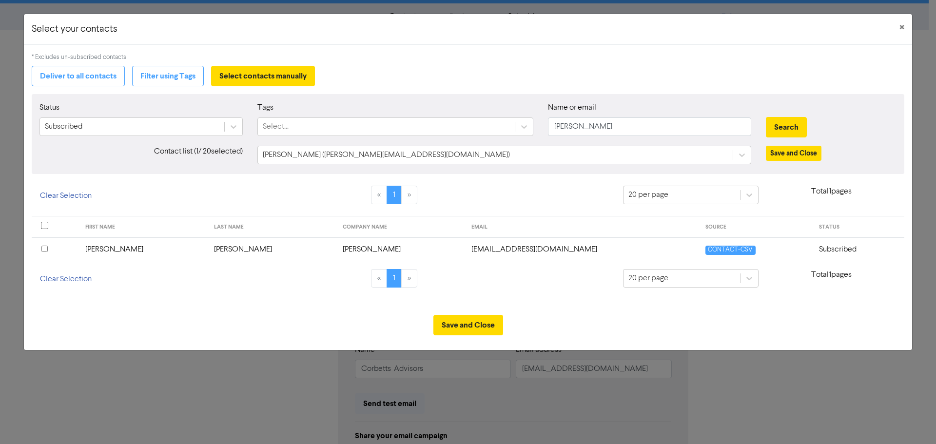
click at [48, 248] on div at bounding box center [55, 250] width 28 height 12
click at [471, 328] on button "Save and Close" at bounding box center [468, 325] width 70 height 20
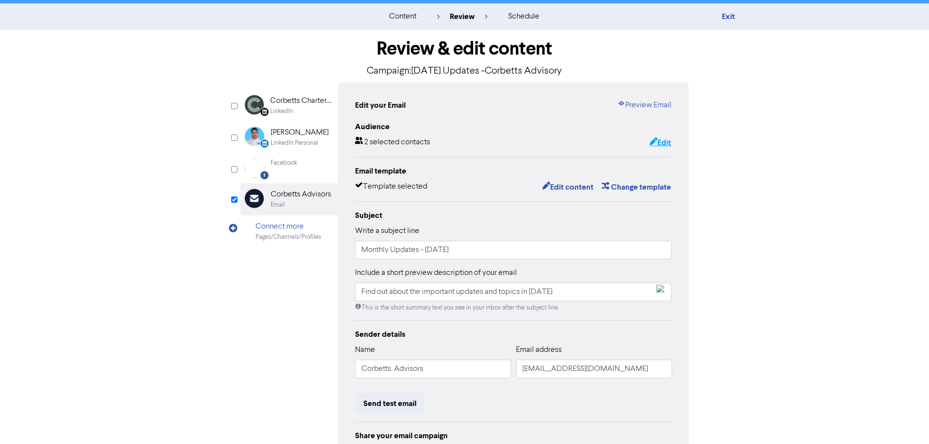
click at [667, 144] on button "Edit" at bounding box center [660, 143] width 22 height 13
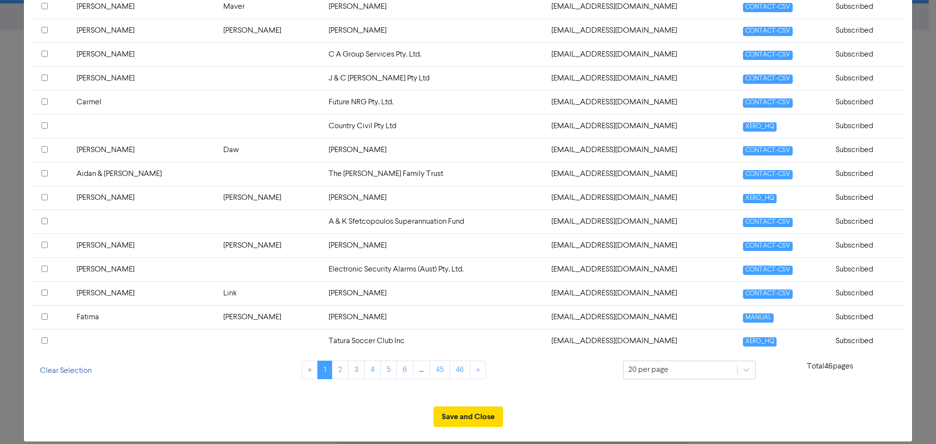
scroll to position [374, 0]
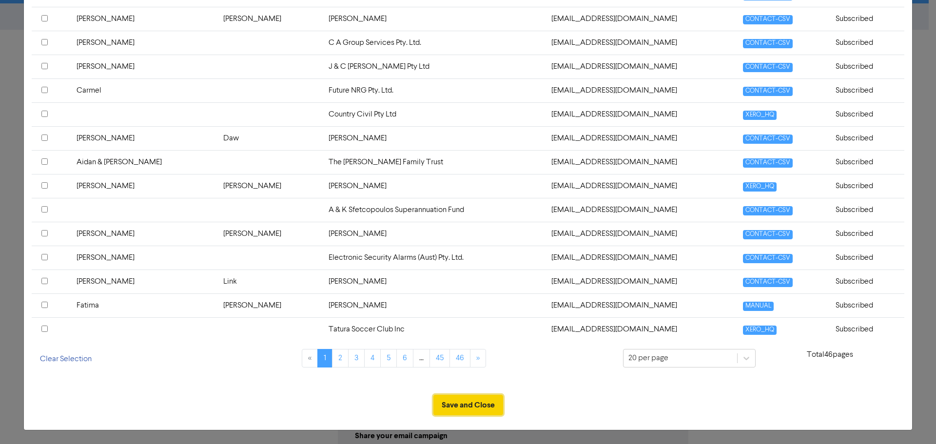
click at [483, 404] on button "Save and Close" at bounding box center [468, 405] width 70 height 20
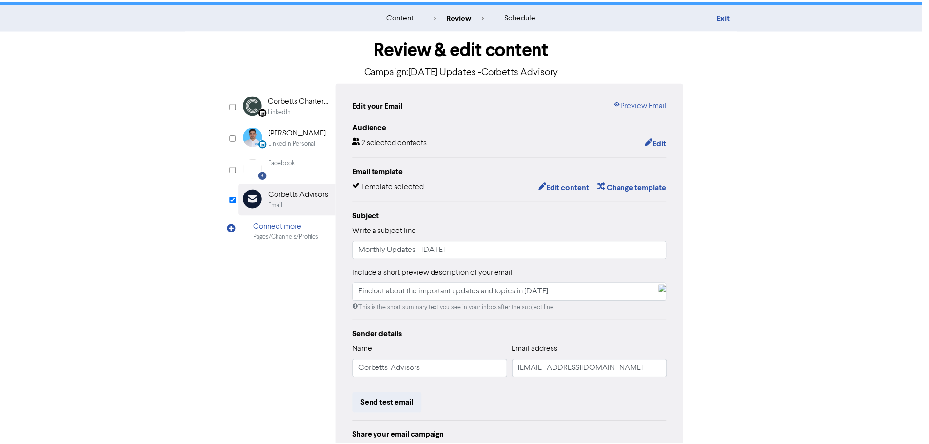
scroll to position [0, 0]
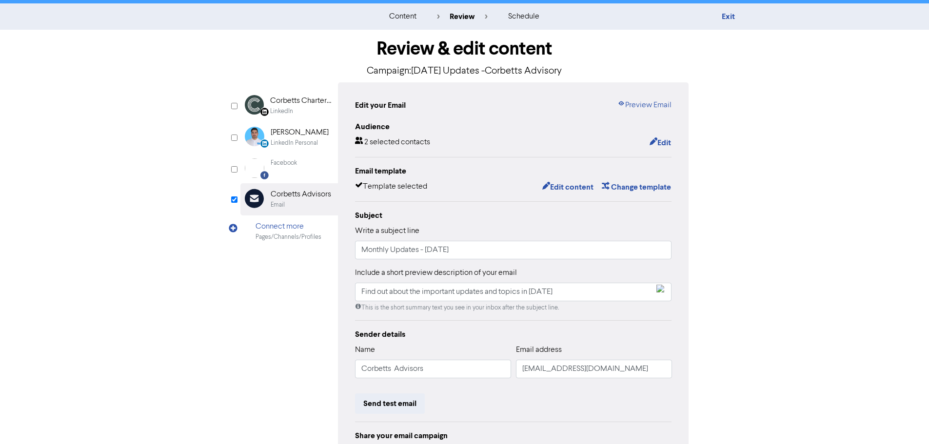
click at [728, 237] on div "Review & edit content Campaign: [DATE] Updates -Corbetts Advisory LinkedIn Page…" at bounding box center [465, 285] width 556 height 511
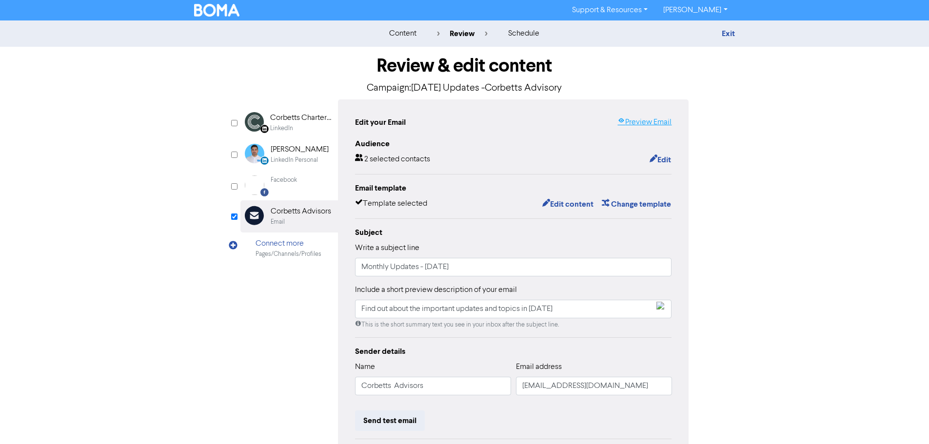
click at [653, 126] on link "Preview Email" at bounding box center [644, 123] width 54 height 12
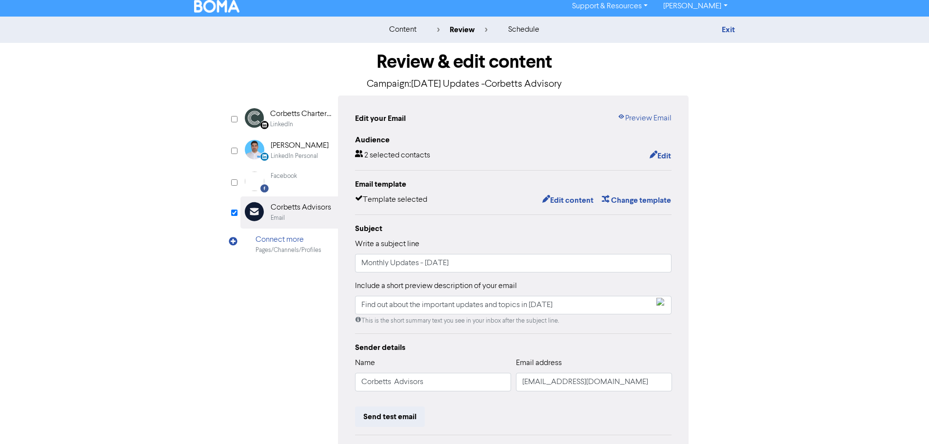
scroll to position [115, 0]
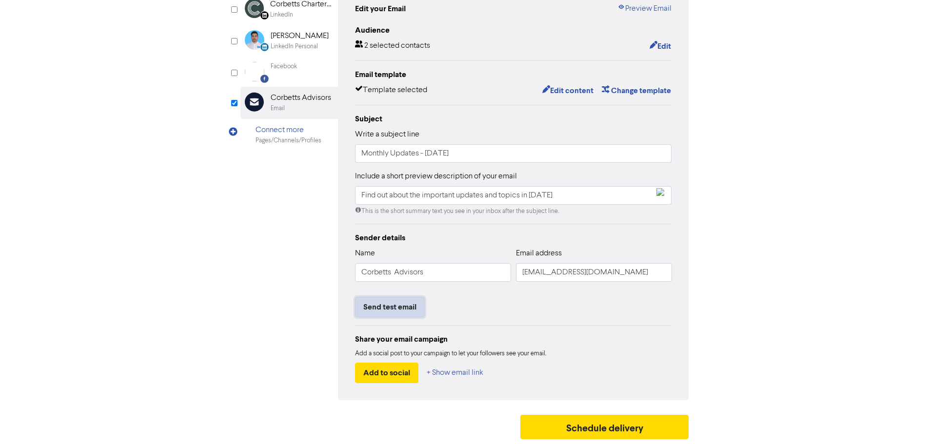
click at [404, 304] on button "Send test email" at bounding box center [390, 307] width 70 height 20
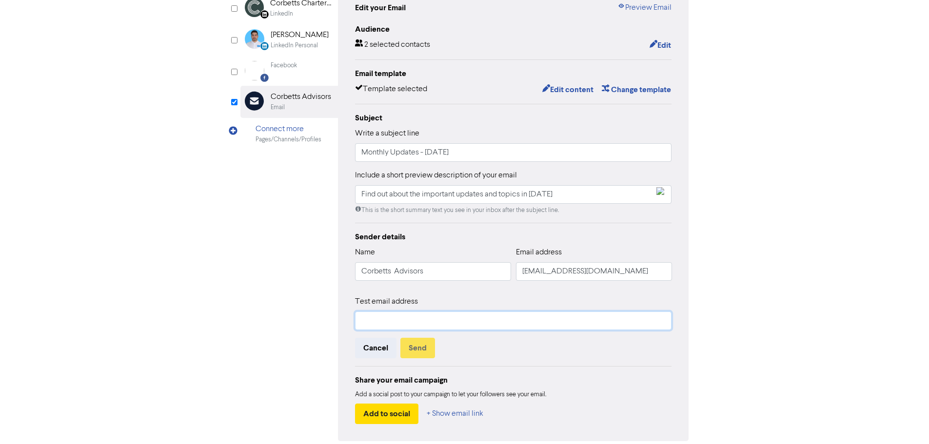
click at [506, 324] on input "text" at bounding box center [513, 321] width 317 height 19
type input "[EMAIL_ADDRESS][DOMAIN_NAME]"
click at [421, 347] on button "Send" at bounding box center [417, 348] width 35 height 20
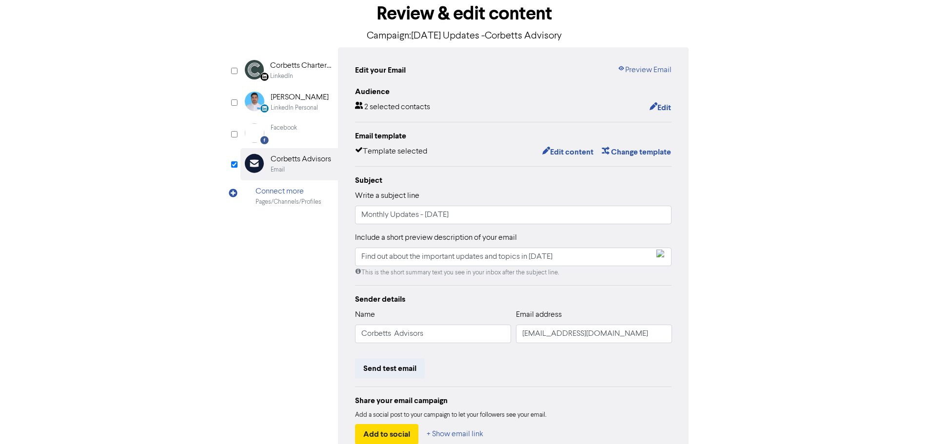
scroll to position [0, 0]
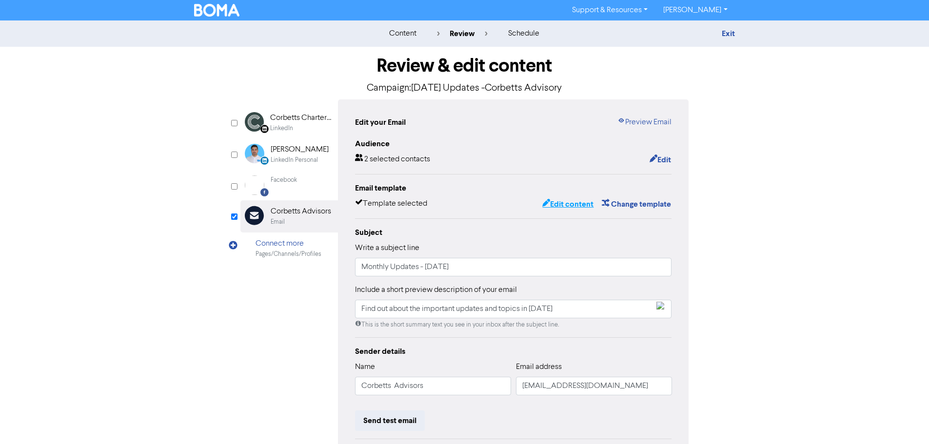
click at [573, 205] on button "Edit content" at bounding box center [568, 204] width 52 height 13
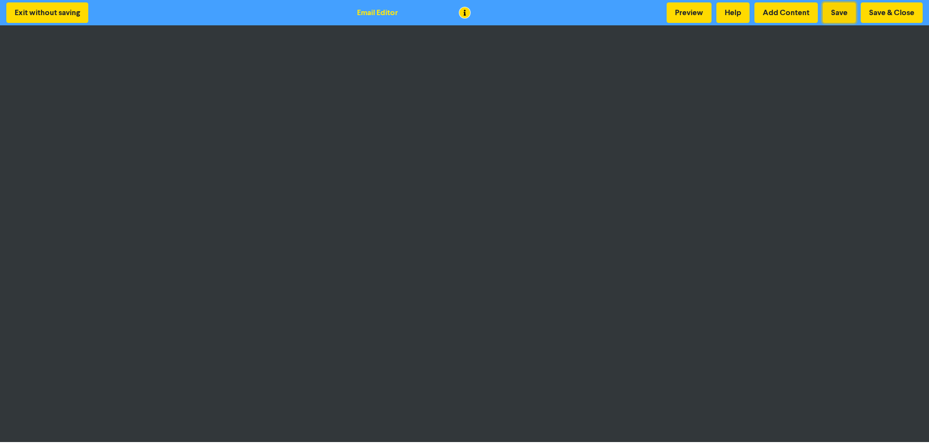
click at [842, 13] on button "Save" at bounding box center [839, 12] width 33 height 20
click at [699, 15] on button "Preview" at bounding box center [689, 12] width 45 height 20
click at [879, 16] on button "Save & Close" at bounding box center [892, 12] width 62 height 20
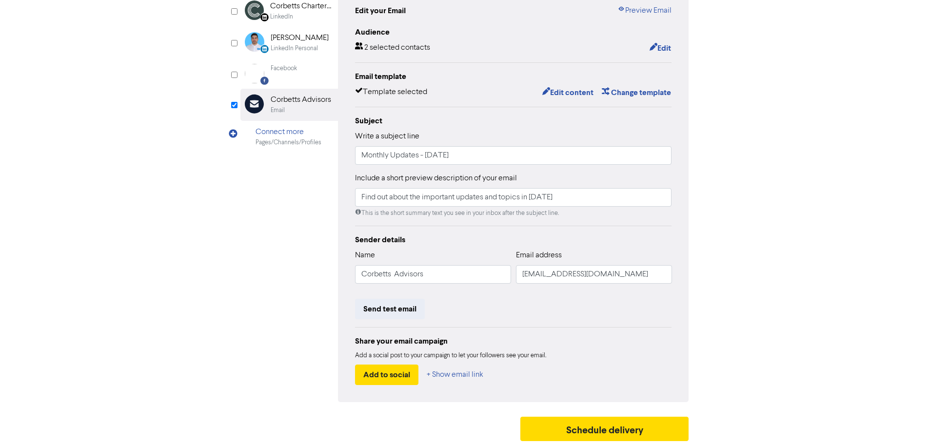
scroll to position [115, 0]
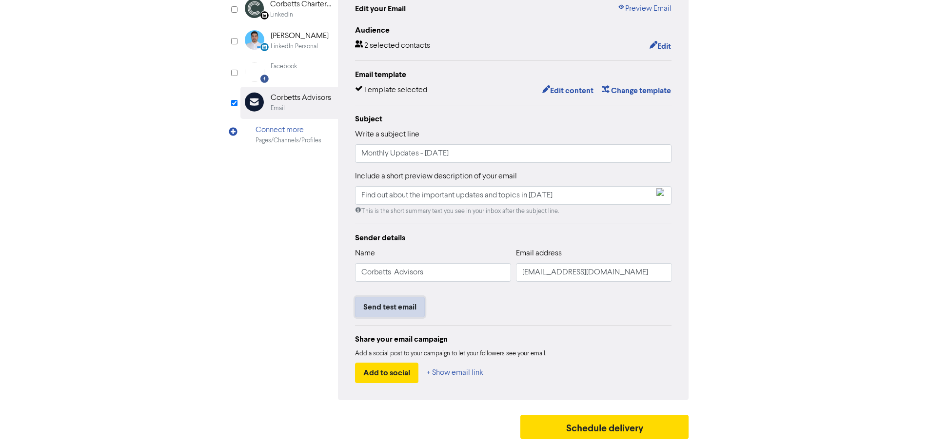
click at [400, 304] on button "Send test email" at bounding box center [390, 307] width 70 height 20
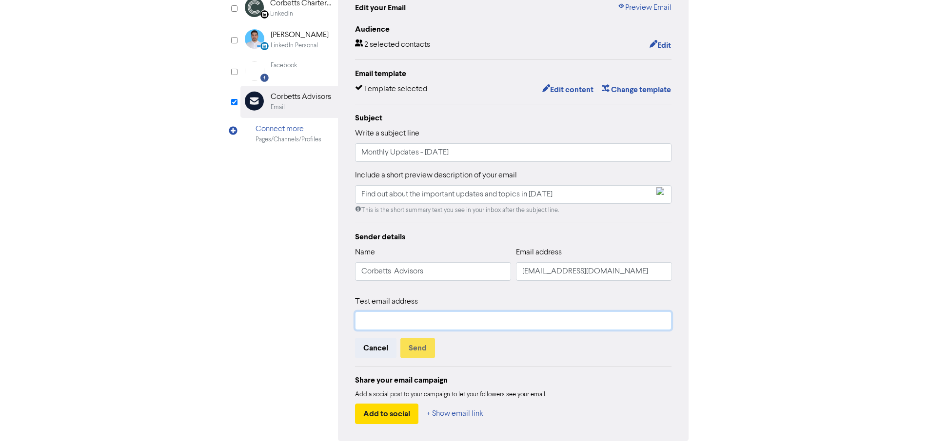
click at [415, 317] on input "text" at bounding box center [513, 321] width 317 height 19
type input "[EMAIL_ADDRESS][DOMAIN_NAME]"
click at [418, 346] on button "Send" at bounding box center [417, 348] width 35 height 20
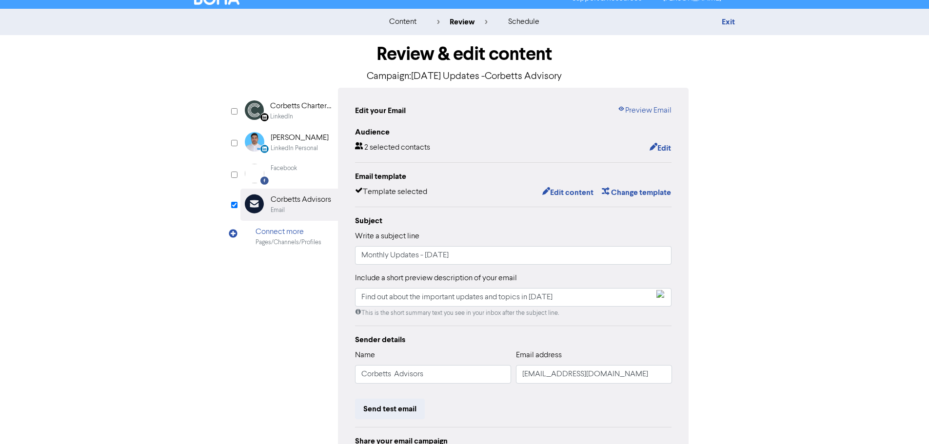
scroll to position [0, 0]
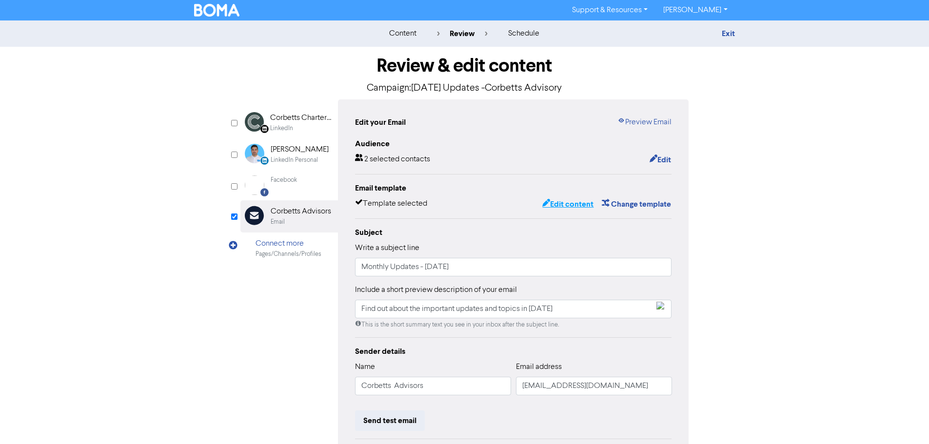
click at [570, 205] on button "Edit content" at bounding box center [568, 204] width 52 height 13
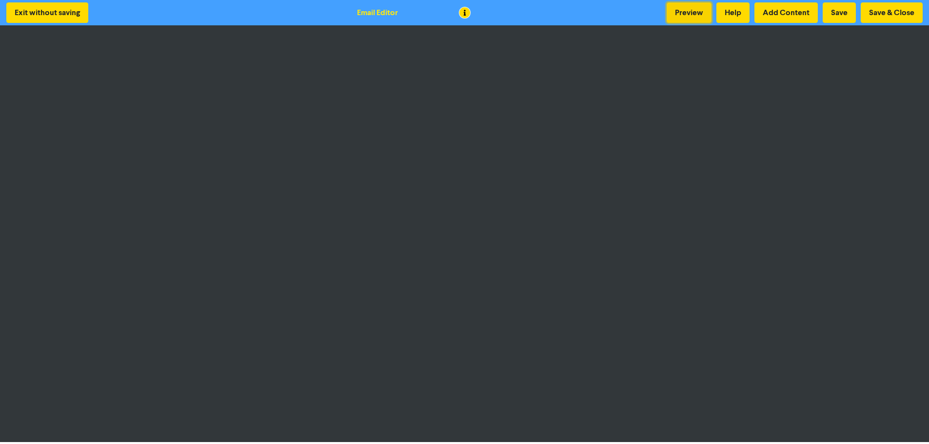
click at [690, 11] on button "Preview" at bounding box center [689, 12] width 45 height 20
click at [679, 9] on button "Preview" at bounding box center [689, 12] width 45 height 20
click at [874, 12] on button "Save & Close" at bounding box center [892, 12] width 62 height 20
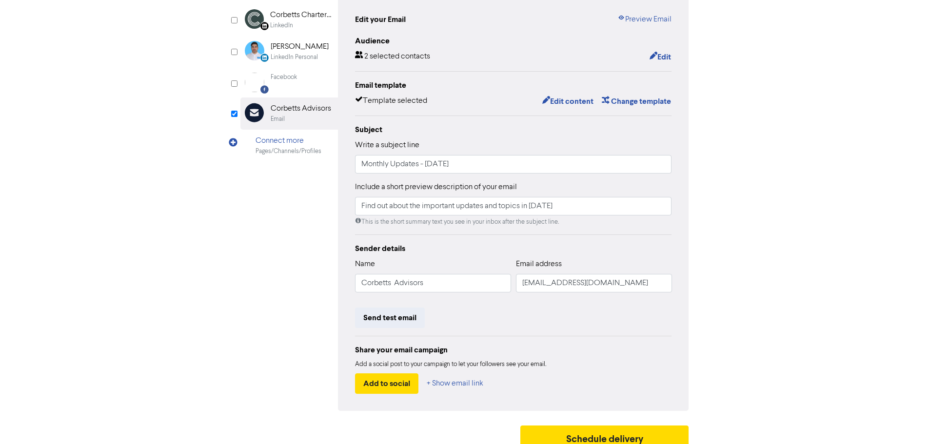
scroll to position [115, 0]
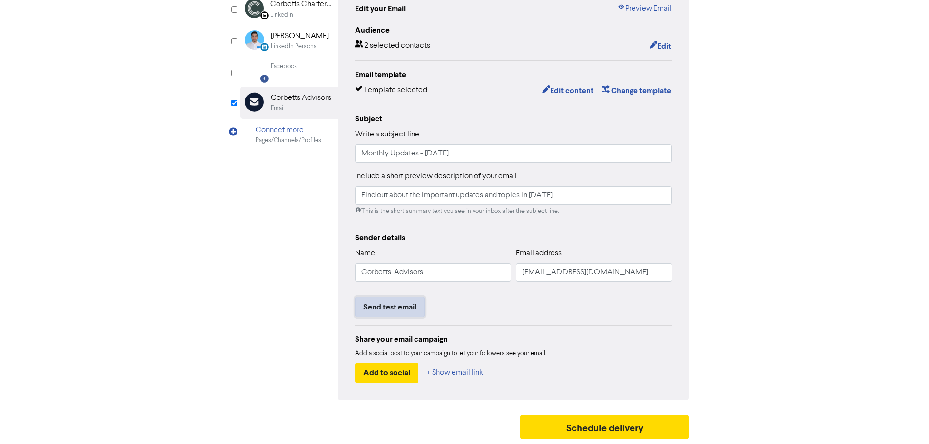
click at [406, 307] on button "Send test email" at bounding box center [390, 307] width 70 height 20
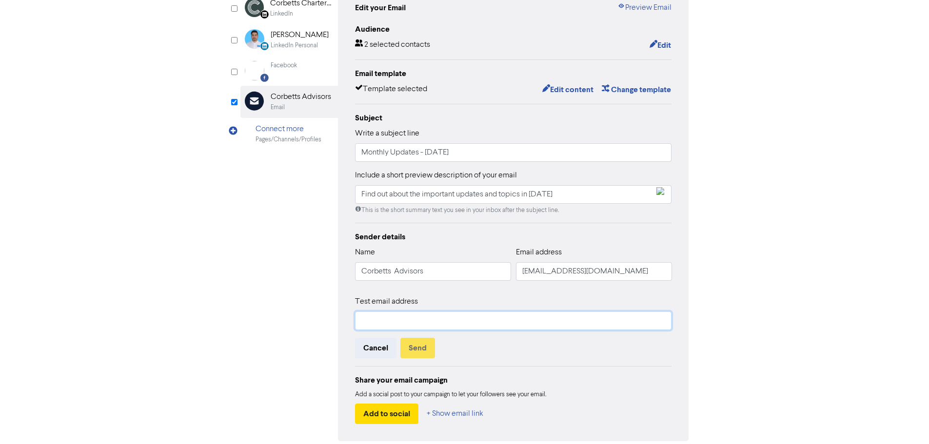
click at [424, 317] on input "text" at bounding box center [513, 321] width 317 height 19
type input "[EMAIL_ADDRESS][DOMAIN_NAME]"
click at [420, 346] on button "Send" at bounding box center [417, 348] width 35 height 20
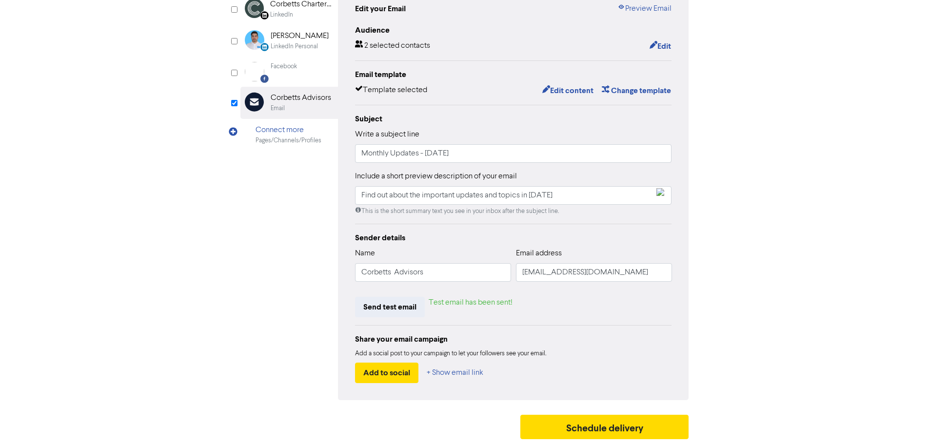
click at [786, 308] on div "content review schedule Exit Review & edit content Campaign: [DATE] Updates -Co…" at bounding box center [464, 175] width 929 height 537
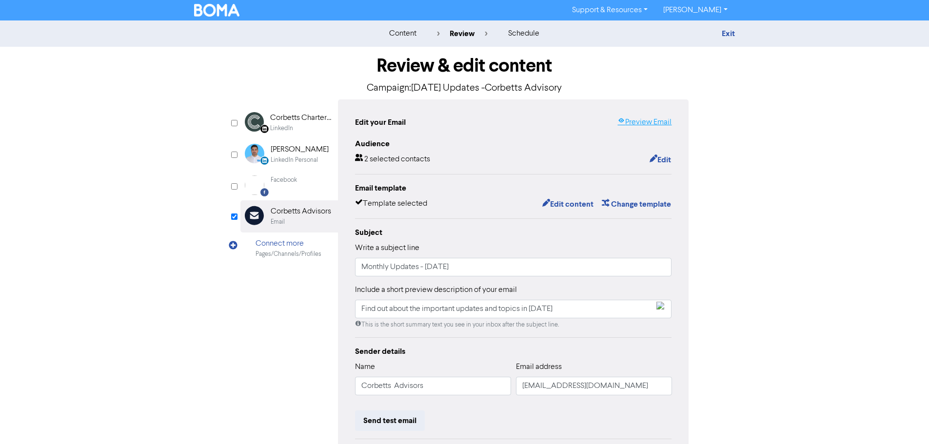
click at [642, 122] on link "Preview Email" at bounding box center [644, 123] width 54 height 12
click at [571, 202] on button "Edit content" at bounding box center [568, 204] width 52 height 13
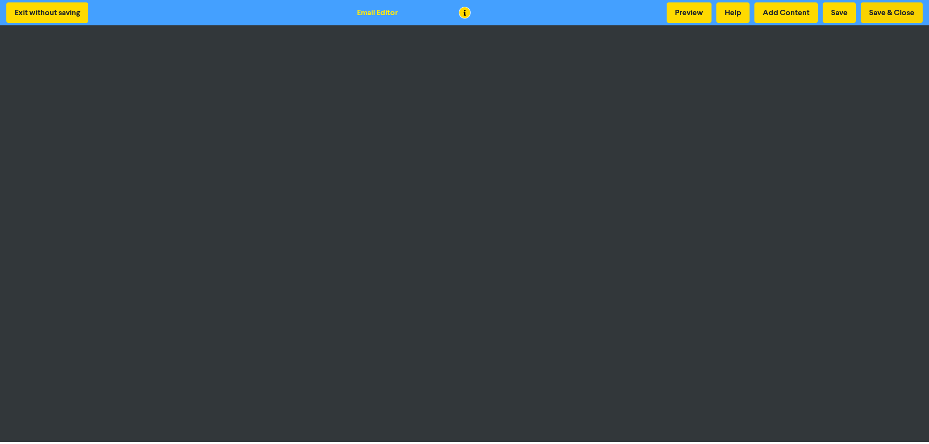
click at [899, 16] on button "Save & Close" at bounding box center [892, 12] width 62 height 20
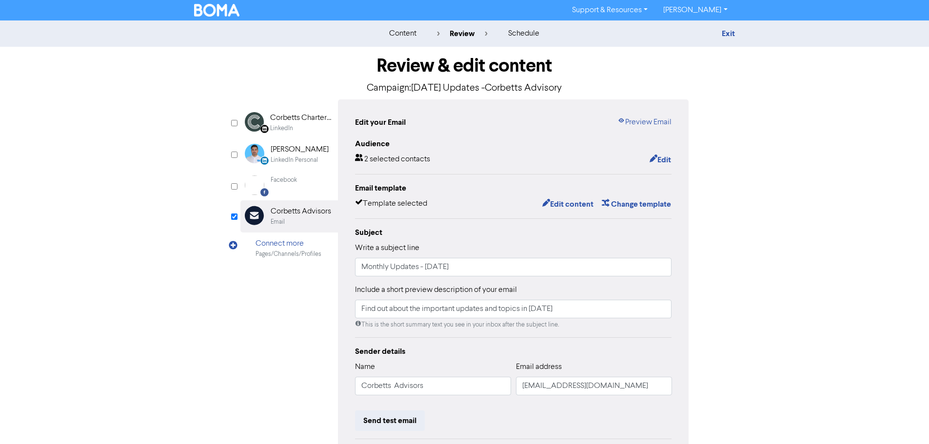
click at [683, 11] on link "[PERSON_NAME]" at bounding box center [694, 10] width 79 height 16
click at [762, 142] on div "content review schedule Exit Review & edit content Campaign: [DATE] Updates -Co…" at bounding box center [464, 288] width 929 height 537
click at [660, 123] on link "Preview Email" at bounding box center [644, 123] width 54 height 12
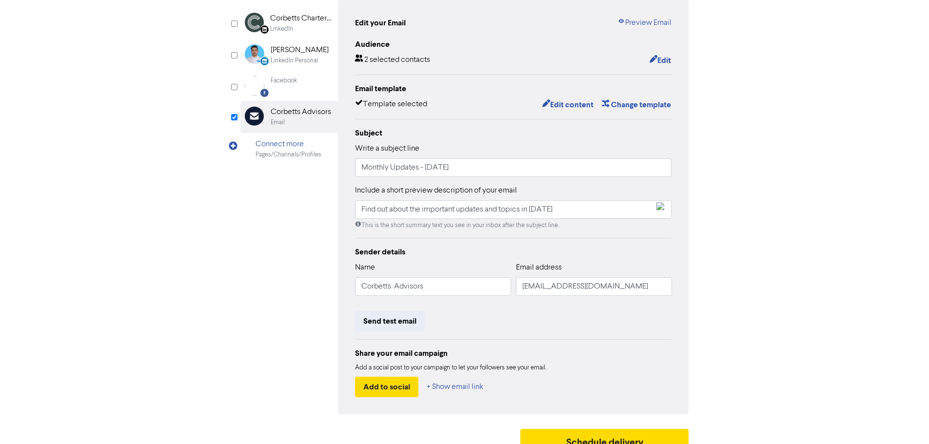
scroll to position [115, 0]
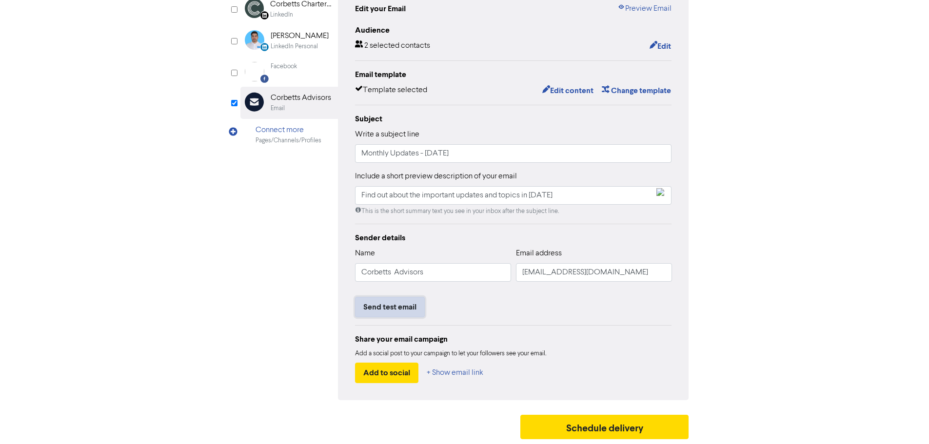
click at [404, 309] on button "Send test email" at bounding box center [390, 307] width 70 height 20
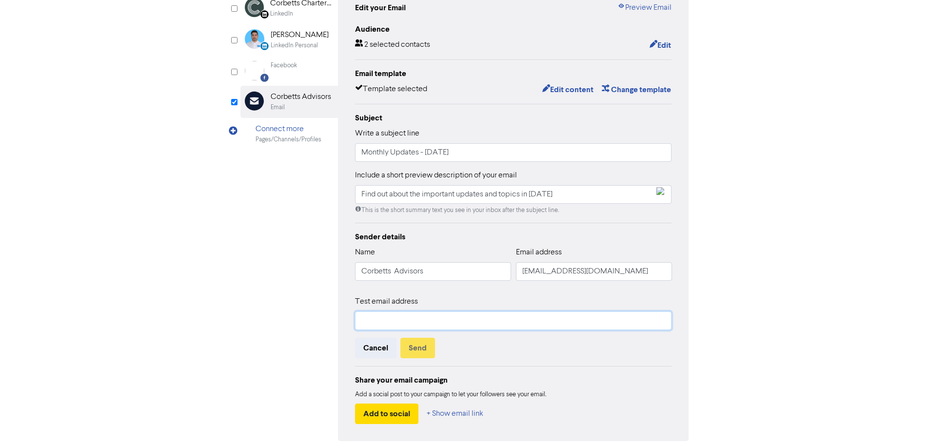
click at [418, 321] on input "text" at bounding box center [513, 321] width 317 height 19
type input "[EMAIL_ADDRESS][DOMAIN_NAME]"
click at [424, 349] on button "Send" at bounding box center [417, 348] width 35 height 20
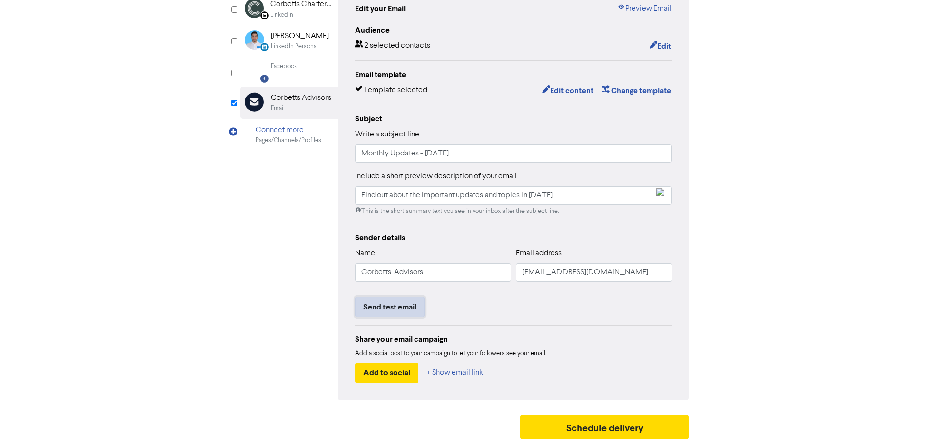
click at [392, 313] on button "Send test email" at bounding box center [390, 307] width 70 height 20
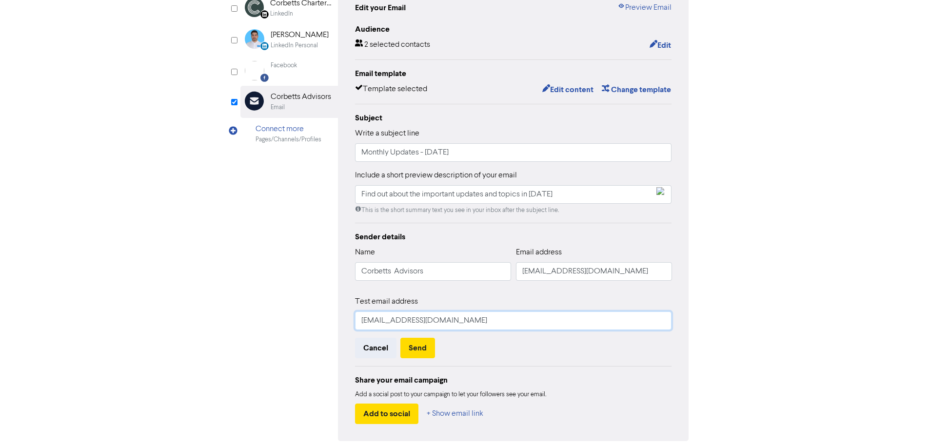
click at [390, 324] on input "[EMAIL_ADDRESS][DOMAIN_NAME]" at bounding box center [513, 321] width 317 height 19
type input "[EMAIL_ADDRESS][DOMAIN_NAME]"
click at [417, 350] on button "Send" at bounding box center [417, 348] width 35 height 20
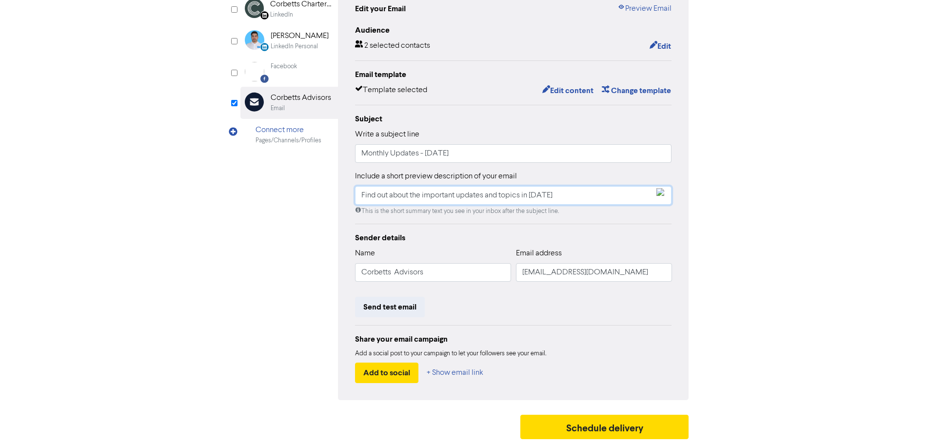
drag, startPoint x: 384, startPoint y: 193, endPoint x: 170, endPoint y: 193, distance: 214.1
click at [187, 193] on div "Review & edit content Campaign: [DATE] Updates -Corbetts Advisory LinkedIn Page…" at bounding box center [465, 188] width 556 height 511
click at [408, 308] on button "Send test email" at bounding box center [390, 307] width 70 height 20
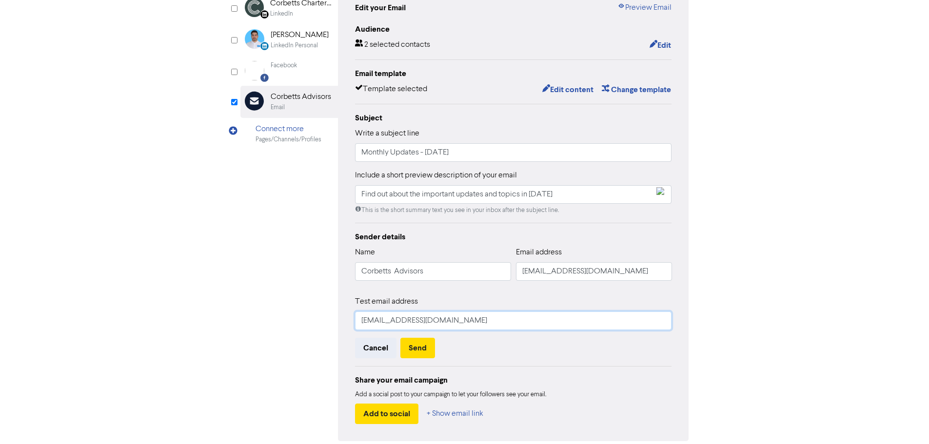
drag, startPoint x: 430, startPoint y: 322, endPoint x: 197, endPoint y: 314, distance: 232.2
click at [209, 313] on div "Review & edit content Campaign: [DATE] Updates -Corbetts Advisory LinkedIn Page…" at bounding box center [465, 208] width 556 height 553
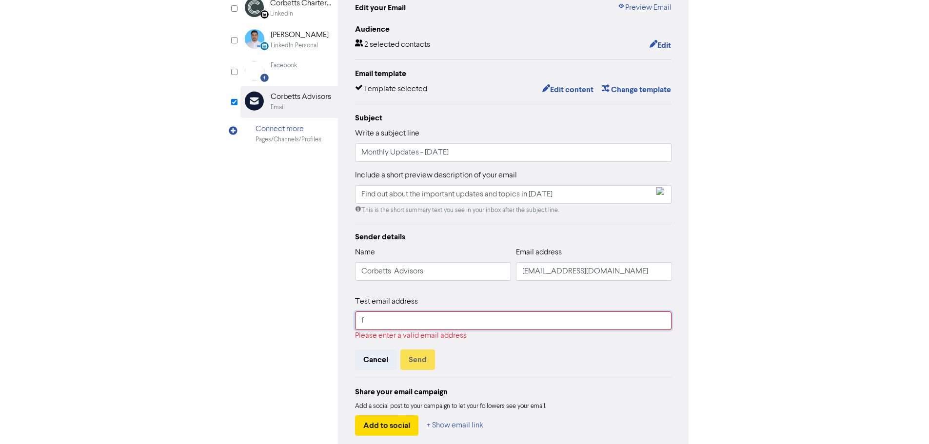
type input "[EMAIL_ADDRESS][DOMAIN_NAME]"
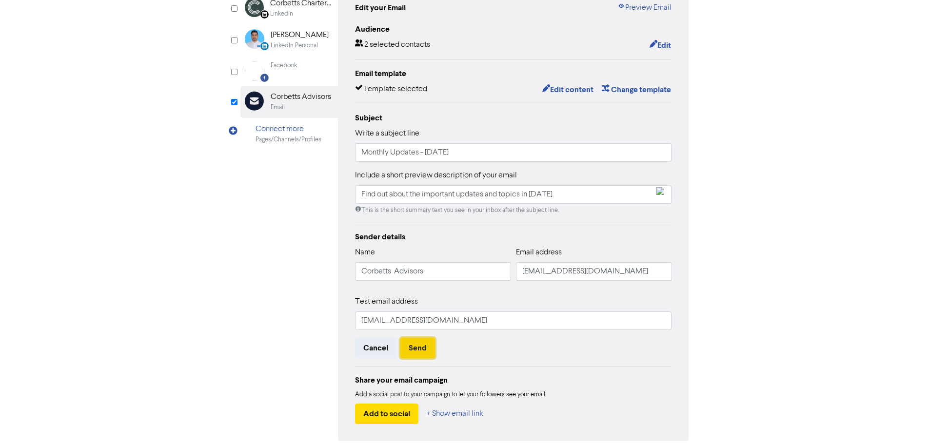
click at [419, 350] on button "Send" at bounding box center [417, 348] width 35 height 20
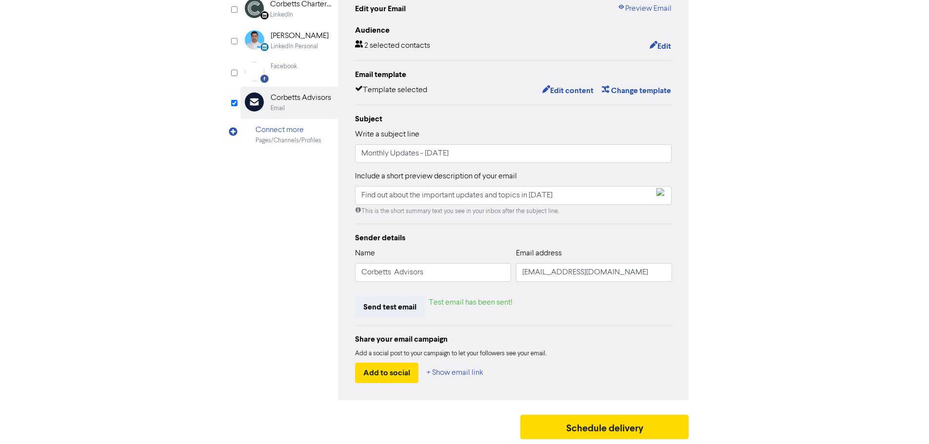
click at [727, 268] on div "Review & edit content Campaign: [DATE] Updates -Corbetts Advisory LinkedIn Page…" at bounding box center [465, 188] width 556 height 511
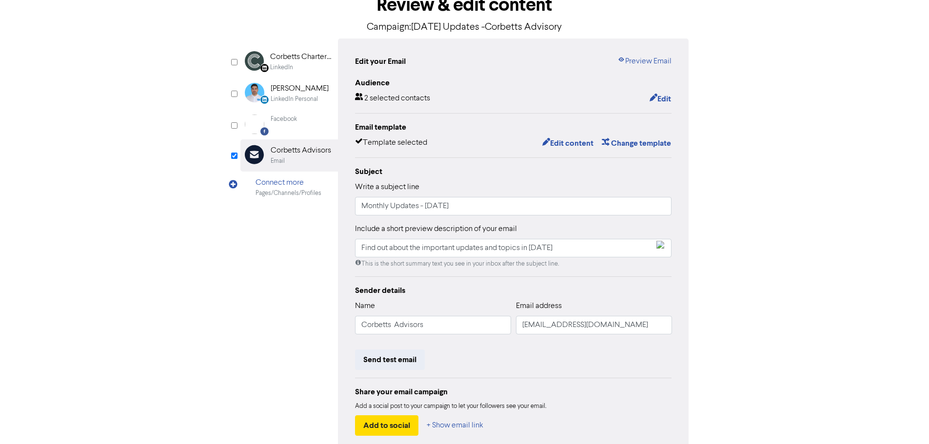
scroll to position [0, 0]
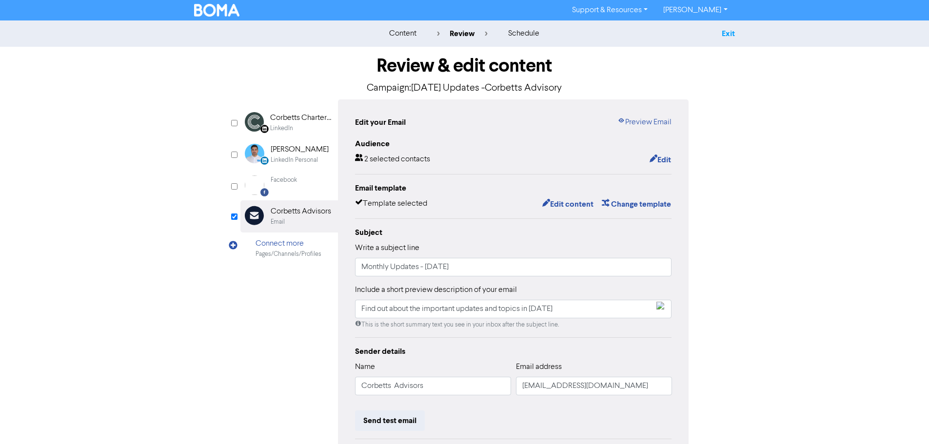
click at [732, 34] on link "Exit" at bounding box center [728, 34] width 13 height 10
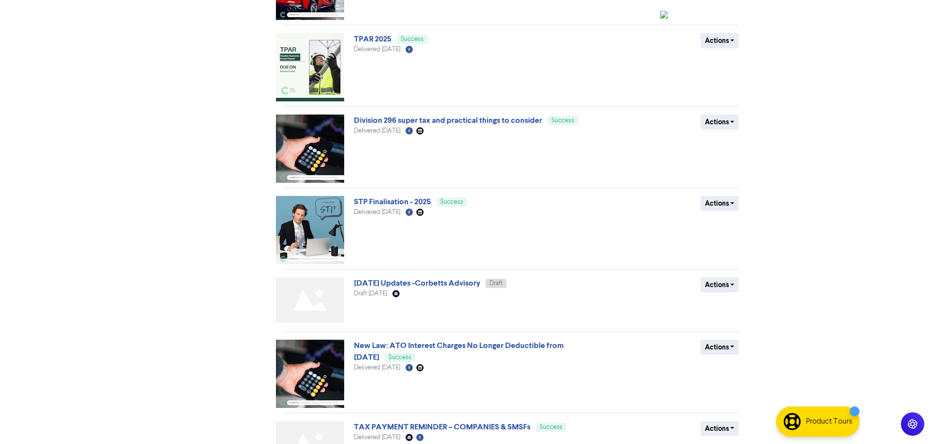
scroll to position [293, 0]
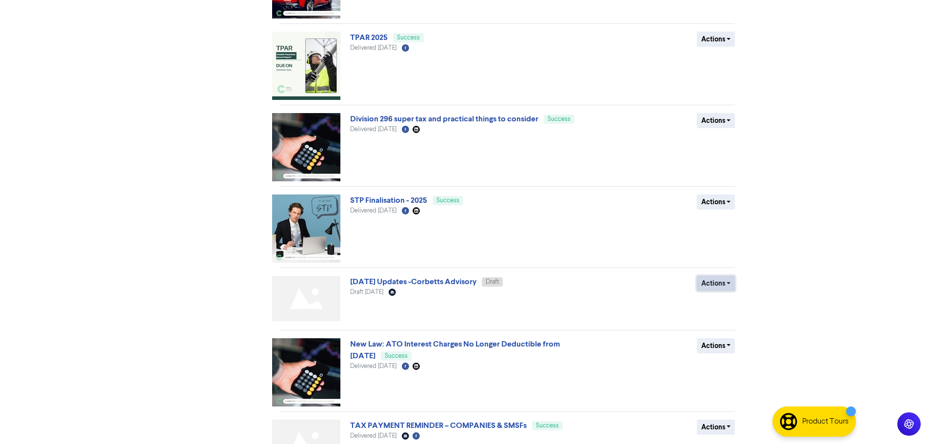
click at [707, 285] on button "Actions" at bounding box center [716, 283] width 39 height 15
click at [738, 334] on button "Rename" at bounding box center [735, 336] width 77 height 16
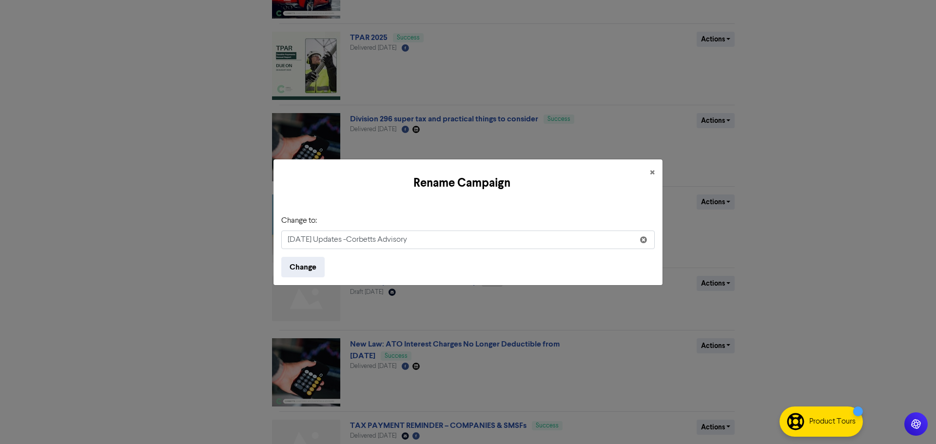
click at [316, 241] on input "[DATE] Updates -Corbetts Advisory" at bounding box center [467, 240] width 373 height 19
click at [354, 244] on input "[DATE] Updates -Corbetts Advisory" at bounding box center [467, 240] width 373 height 19
type input "[DATE] Updates - Corbetts Advisory"
click at [308, 265] on button "Change" at bounding box center [302, 267] width 43 height 20
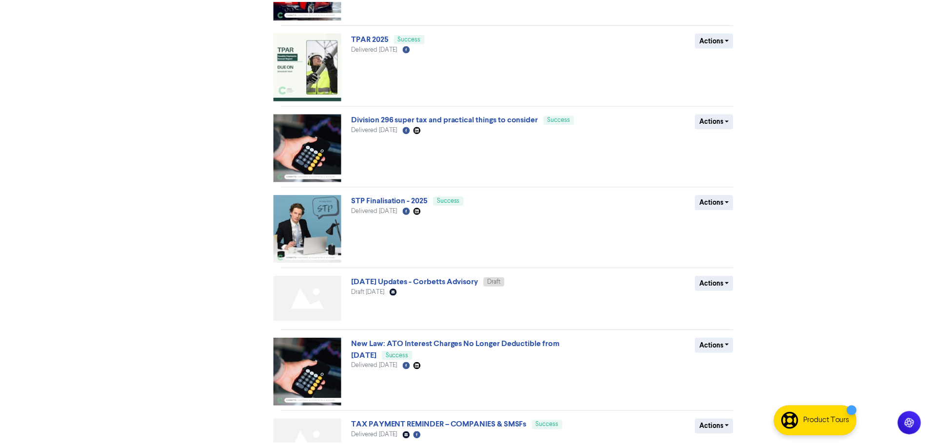
scroll to position [0, 0]
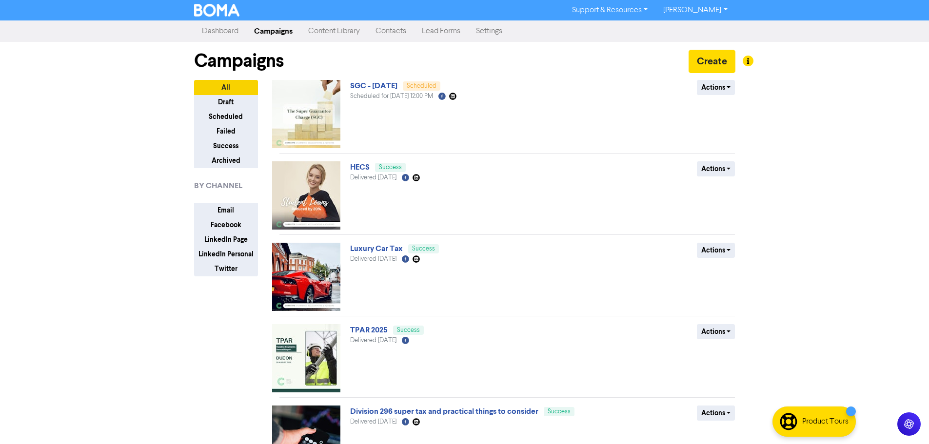
click at [813, 114] on div "Support & Resources Video Tutorials FAQ & Guides Marketing Education [PERSON_NA…" at bounding box center [464, 222] width 929 height 444
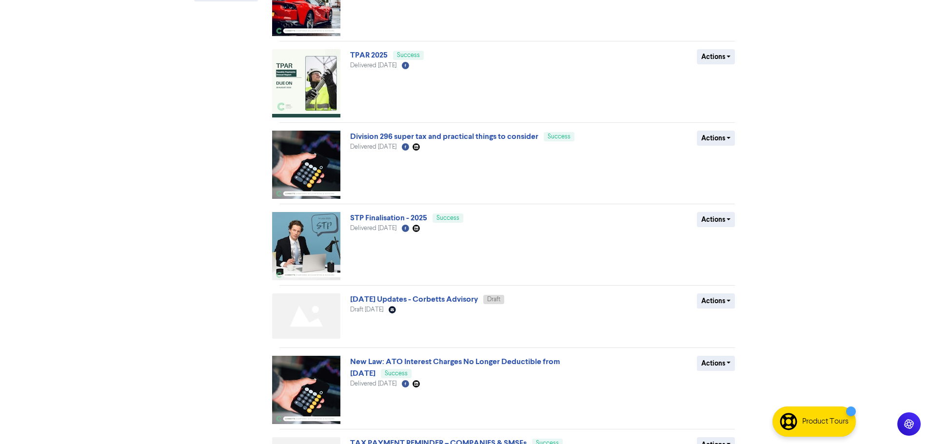
scroll to position [293, 0]
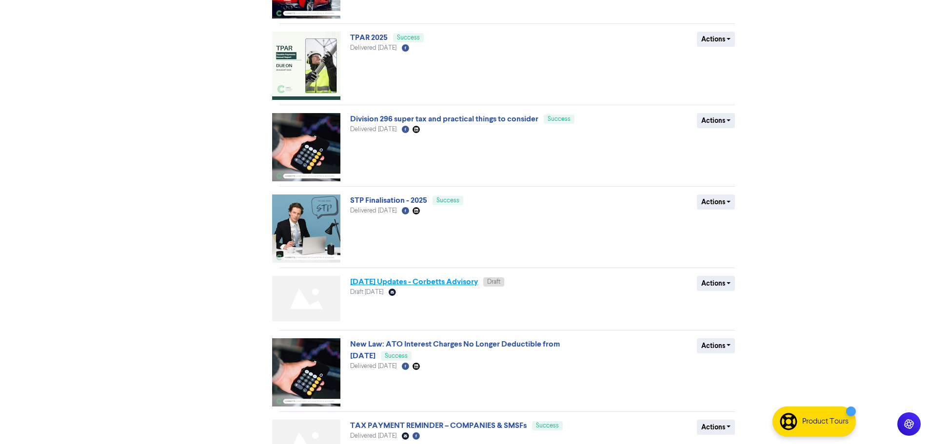
click at [398, 280] on link "[DATE] Updates - Corbetts Advisory" at bounding box center [414, 282] width 128 height 10
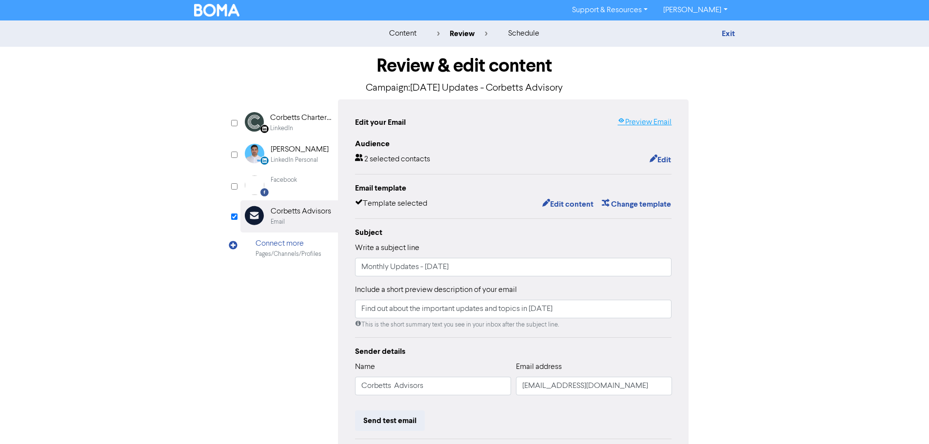
click at [650, 123] on link "Preview Email" at bounding box center [644, 123] width 54 height 12
click at [727, 35] on link "Exit" at bounding box center [728, 34] width 13 height 10
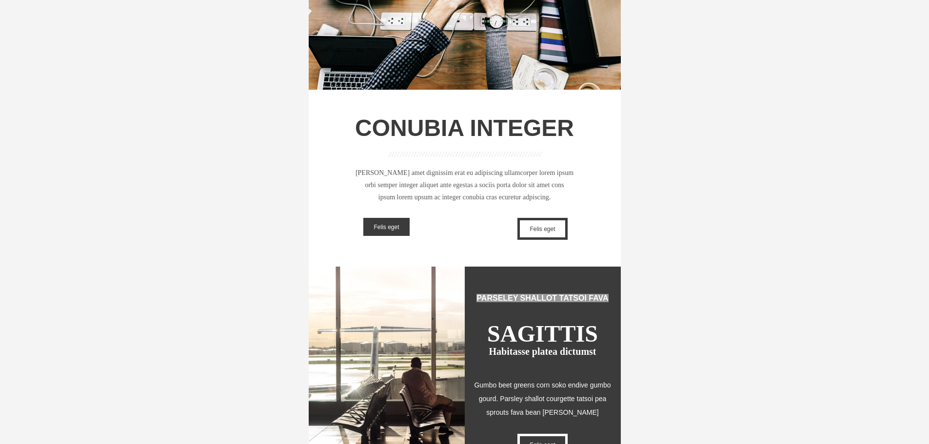
scroll to position [244, 0]
